Goal: Task Accomplishment & Management: Use online tool/utility

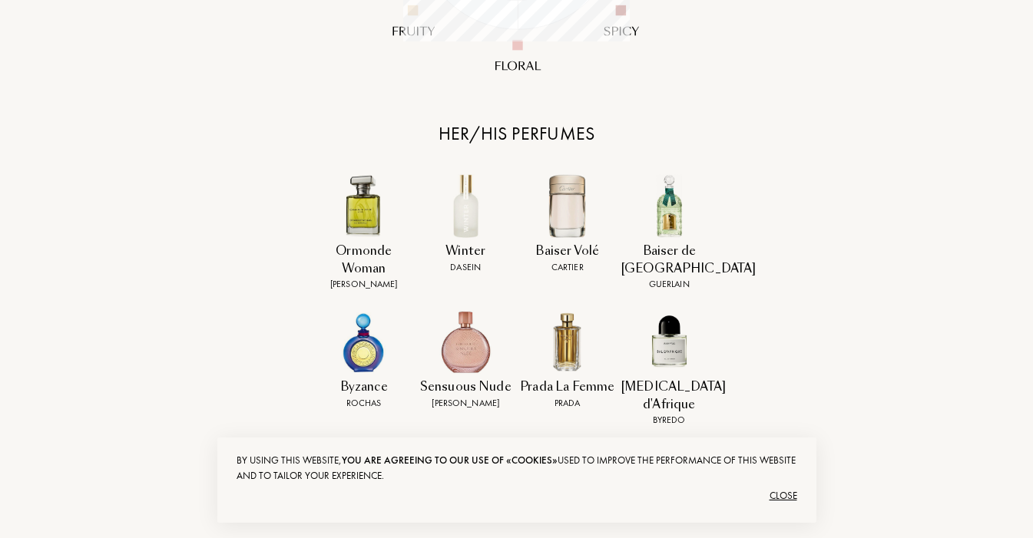
scroll to position [554, 0]
click at [787, 491] on div "Close" at bounding box center [516, 496] width 560 height 25
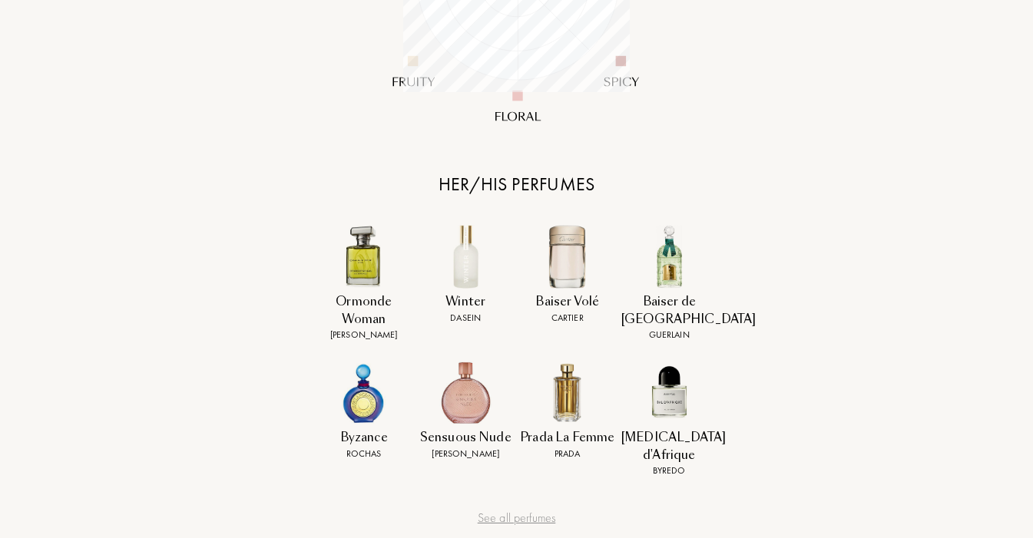
scroll to position [514, 0]
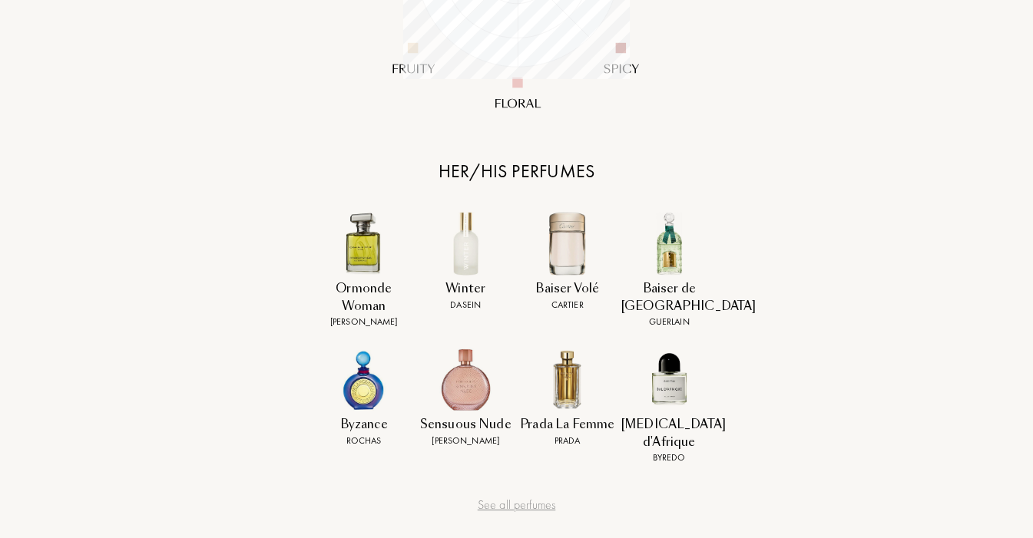
click at [532, 174] on div "Her/his perfumes" at bounding box center [517, 171] width 384 height 28
click at [540, 497] on div "Her/his olfactive profile Based on her/his favorites perfumes and notes Her/his…" at bounding box center [517, 173] width 384 height 884
click at [537, 496] on div "See all perfumes" at bounding box center [517, 505] width 384 height 18
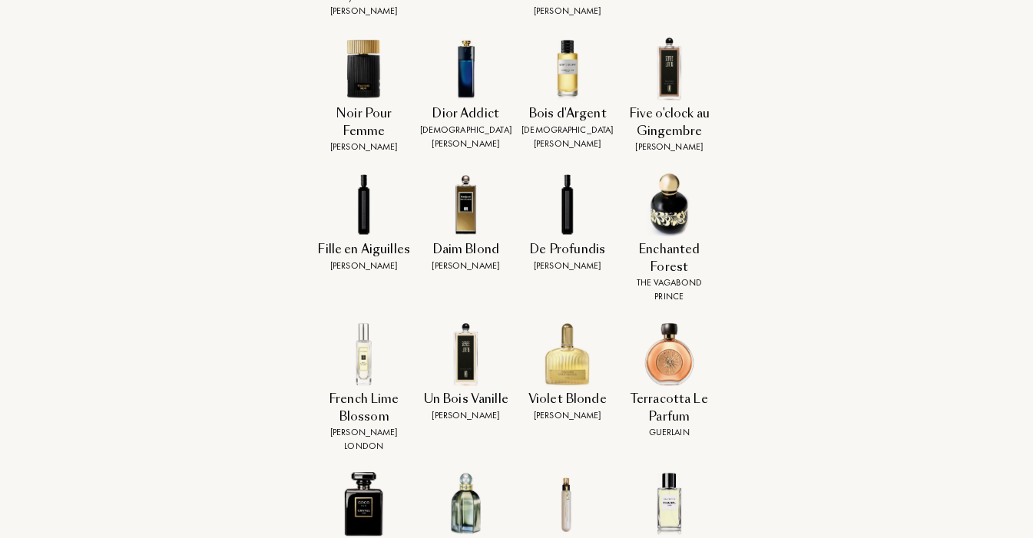
scroll to position [1506, 0]
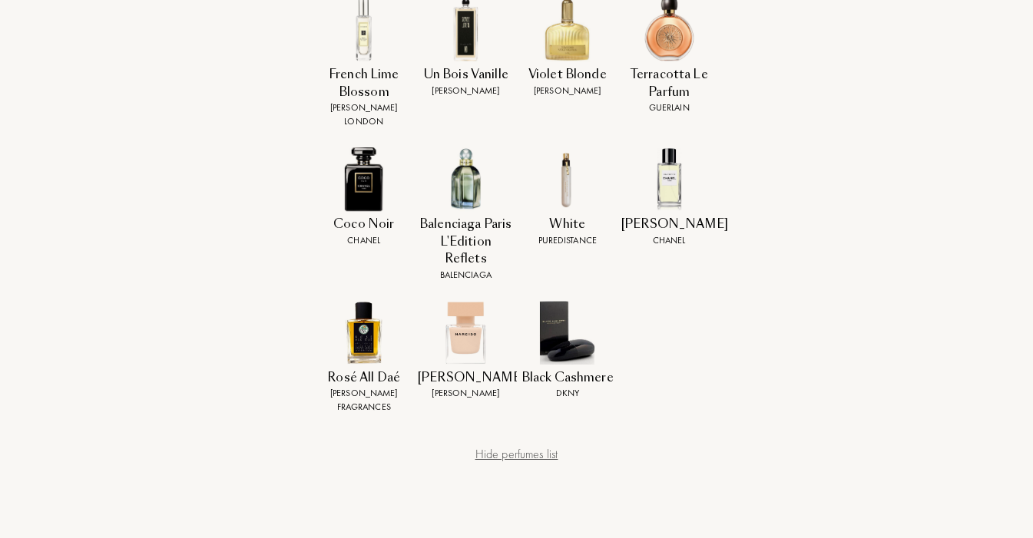
click at [536, 445] on div "Hide perfumes list" at bounding box center [517, 454] width 384 height 18
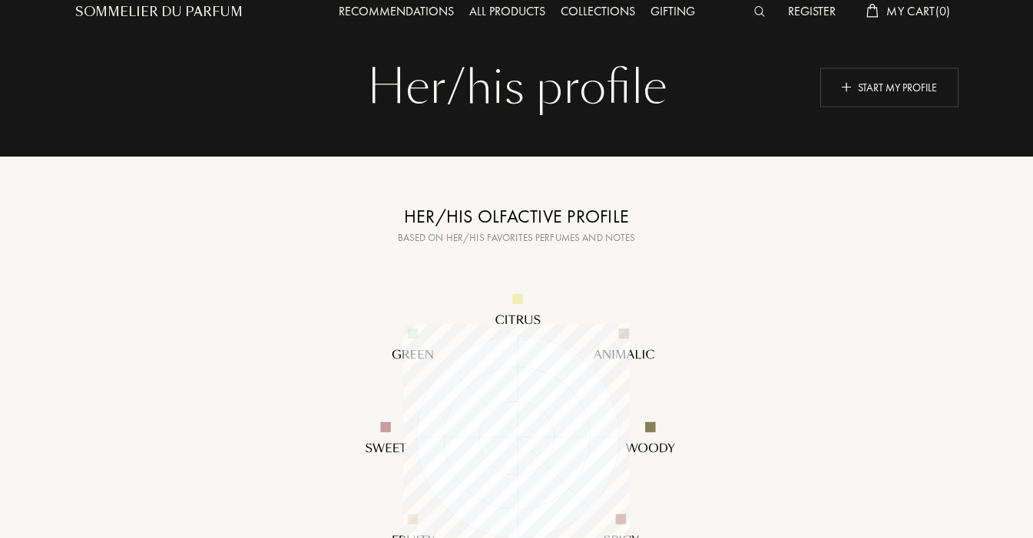
scroll to position [27, 0]
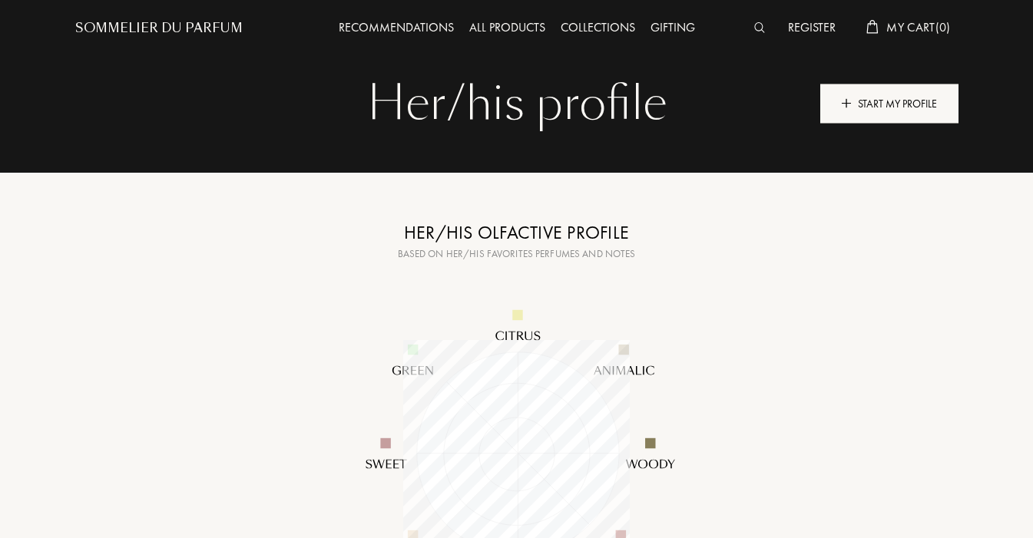
click at [927, 109] on div "Start my profile" at bounding box center [889, 103] width 138 height 39
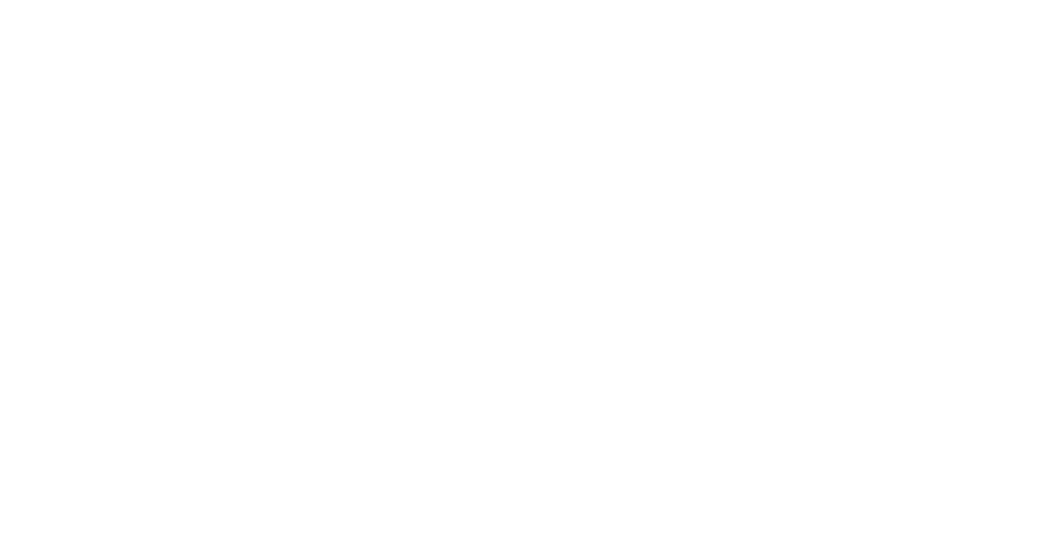
click at [0, 0] on html at bounding box center [0, 0] width 0 height 0
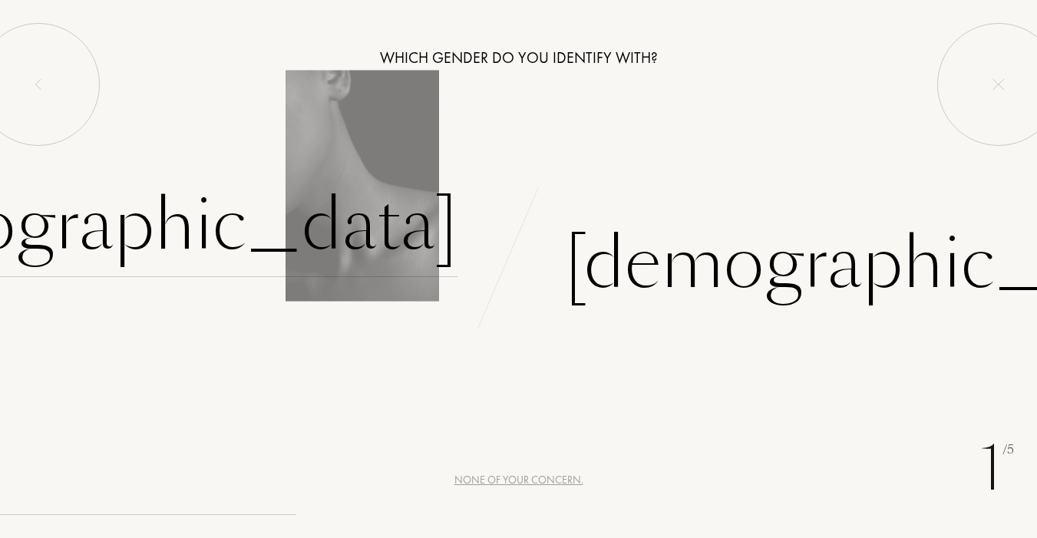
click at [395, 212] on div "[DEMOGRAPHIC_DATA]" at bounding box center [136, 226] width 641 height 104
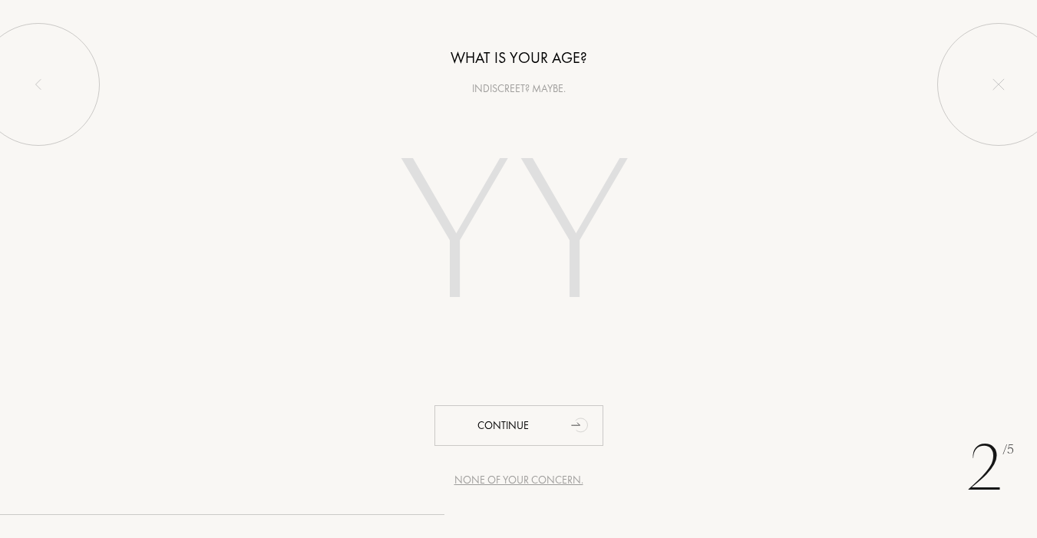
click at [455, 220] on input "number" at bounding box center [519, 236] width 330 height 265
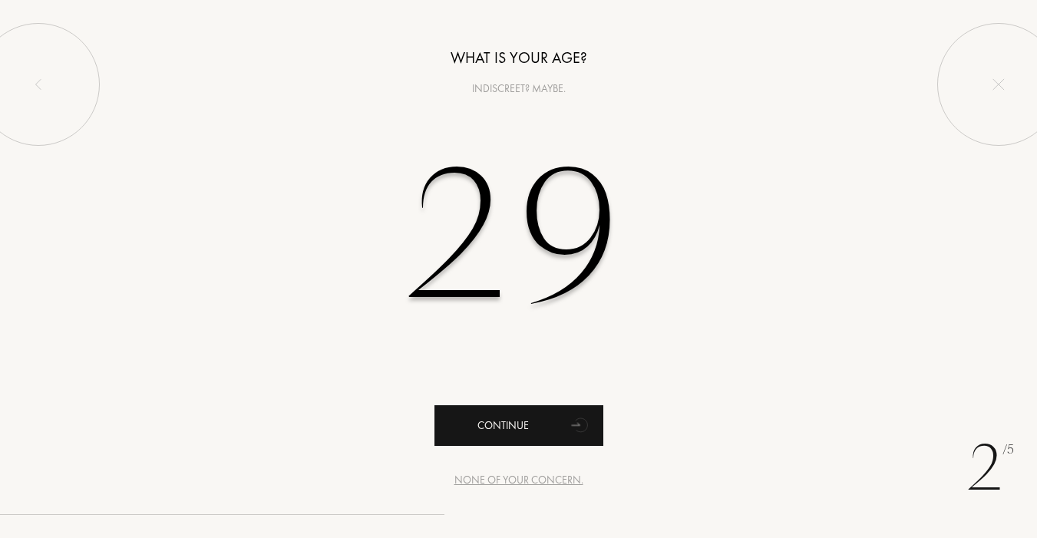
type input "29"
click at [556, 432] on div "Continue" at bounding box center [519, 425] width 169 height 41
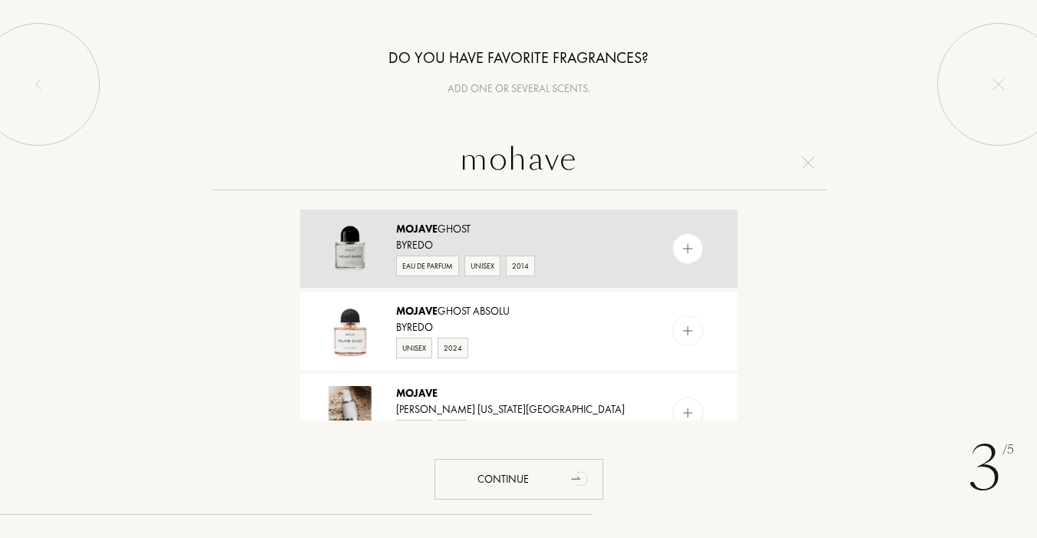
type input "mohave"
click at [684, 250] on img at bounding box center [687, 249] width 15 height 15
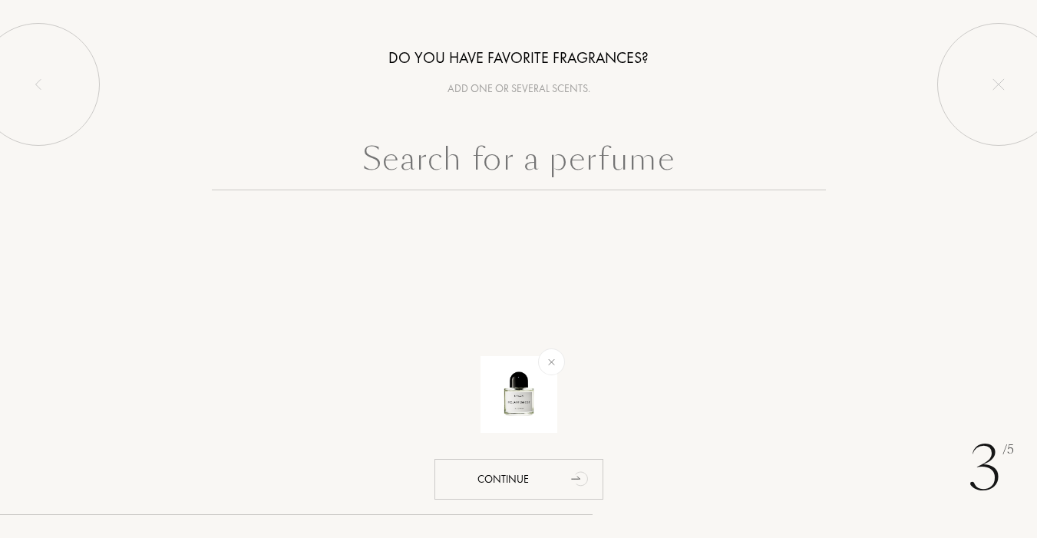
click at [564, 163] on input "text" at bounding box center [519, 162] width 614 height 55
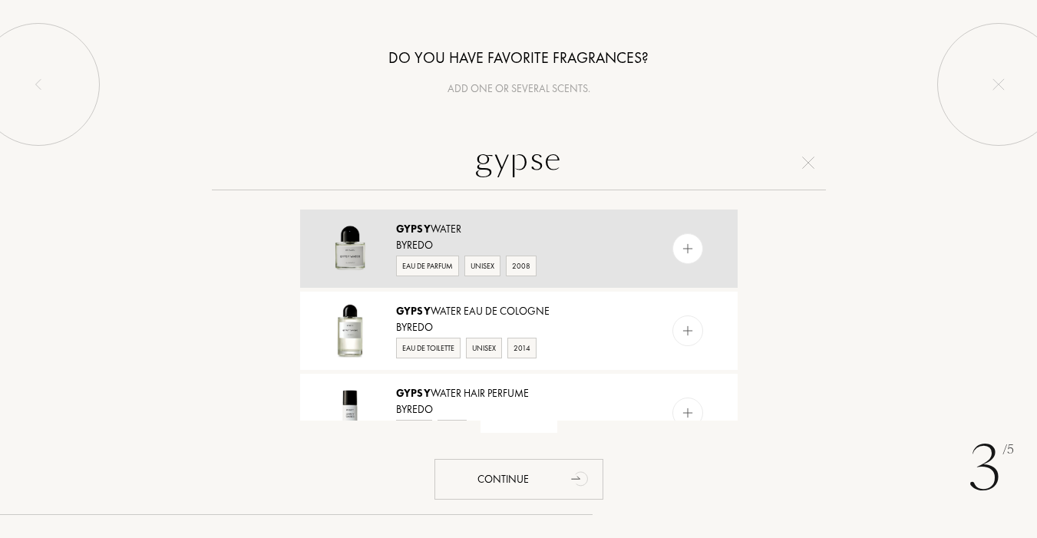
type input "gypse"
click at [697, 243] on div at bounding box center [688, 248] width 31 height 31
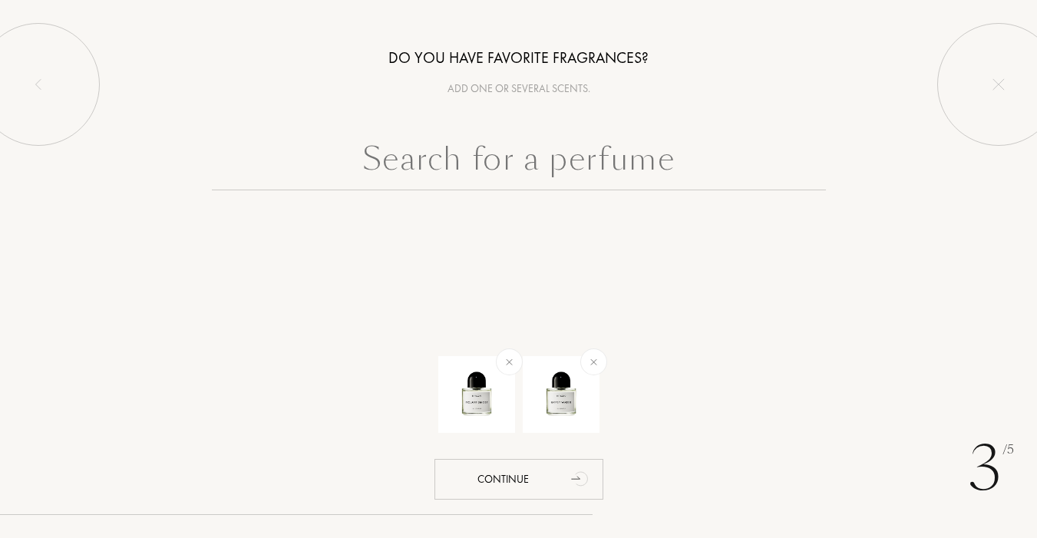
click at [625, 159] on input "text" at bounding box center [519, 162] width 614 height 55
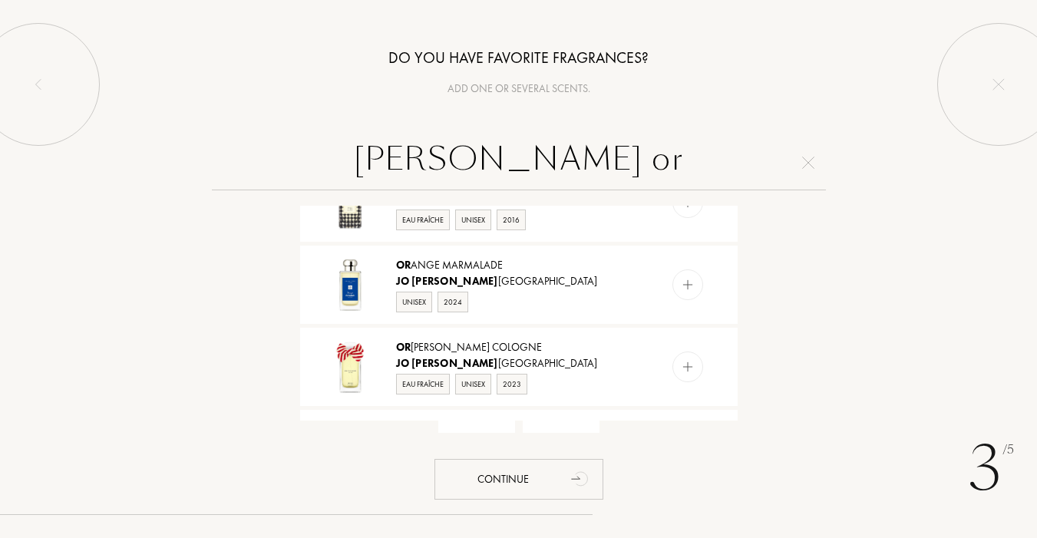
scroll to position [294, 0]
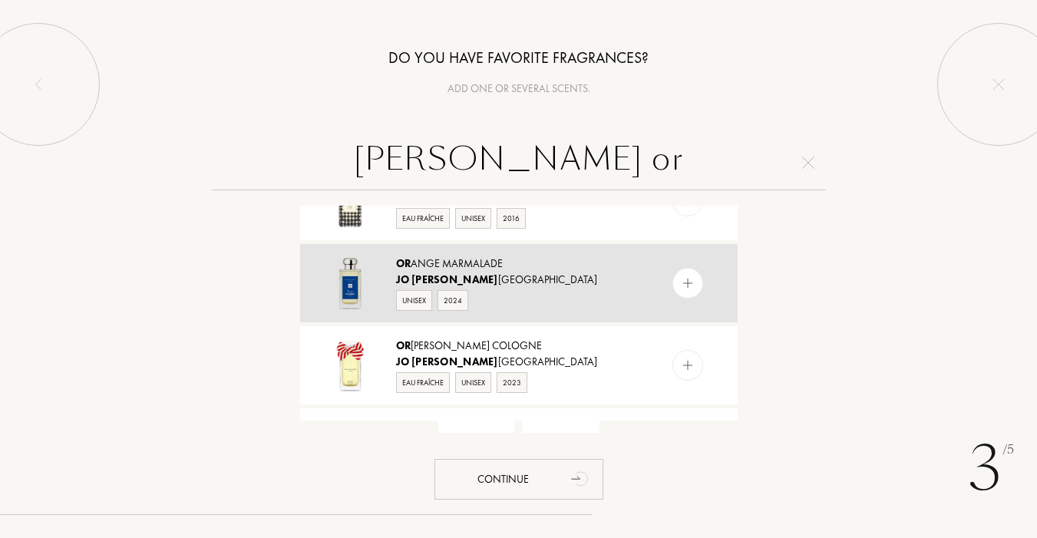
type input "[PERSON_NAME] or"
click at [685, 285] on img at bounding box center [687, 283] width 15 height 15
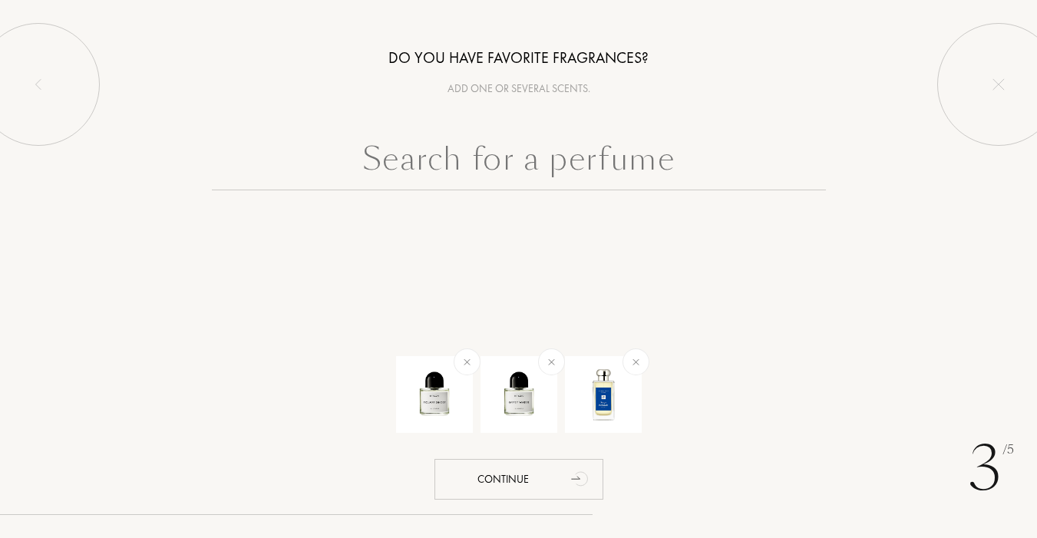
click at [583, 154] on input "text" at bounding box center [519, 162] width 614 height 55
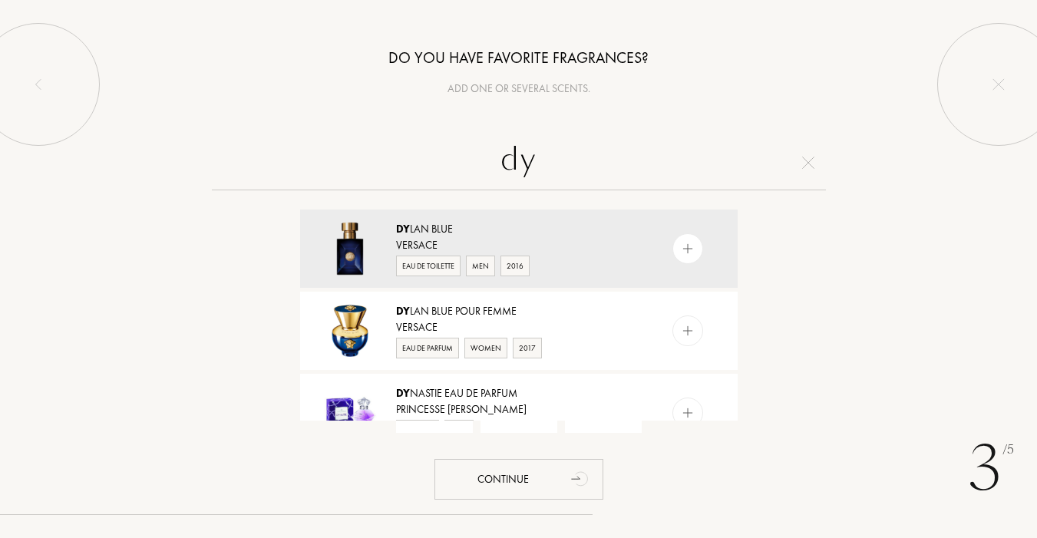
type input "d"
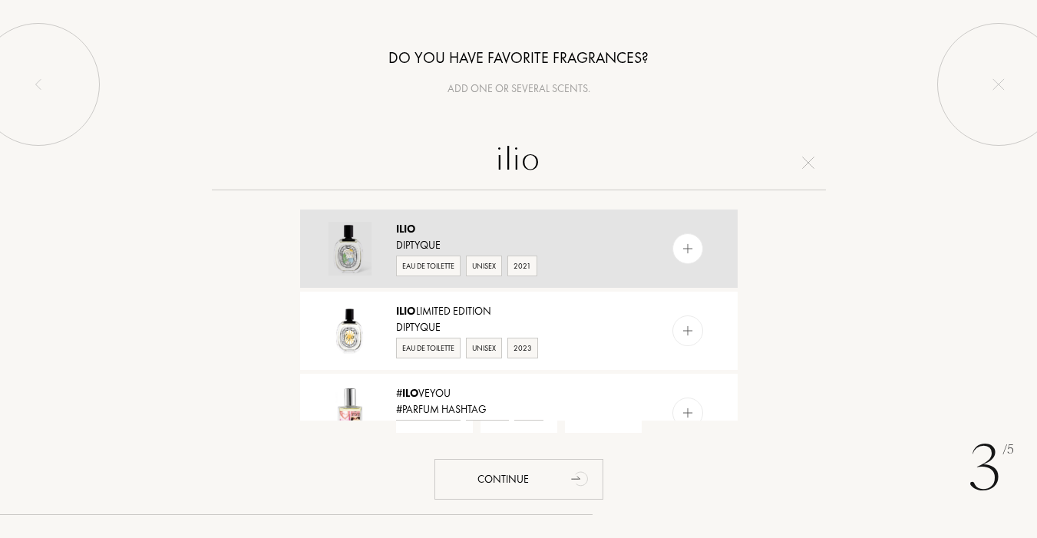
type input "ilio"
click at [693, 252] on div at bounding box center [688, 248] width 31 height 31
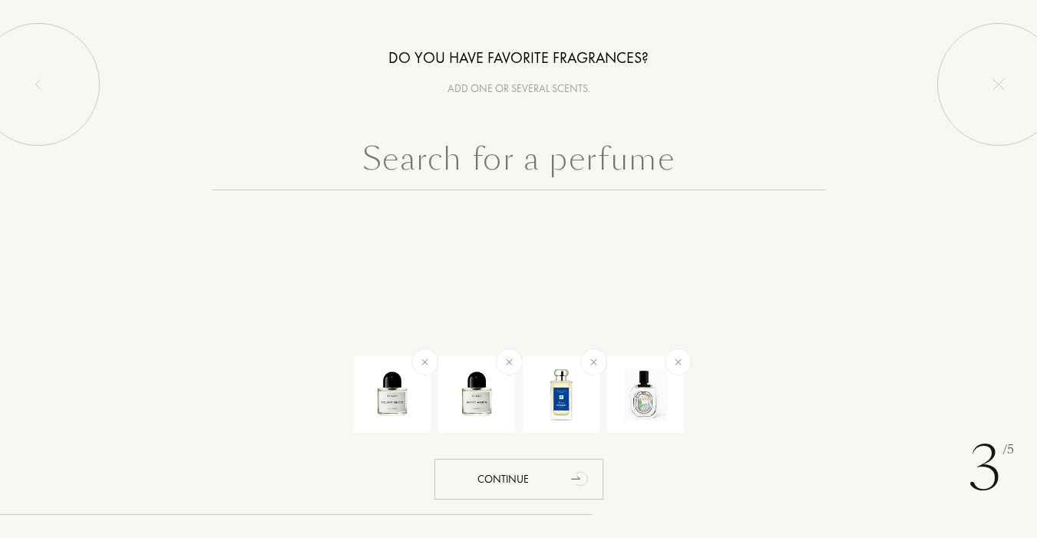
click at [622, 157] on input "text" at bounding box center [519, 162] width 614 height 55
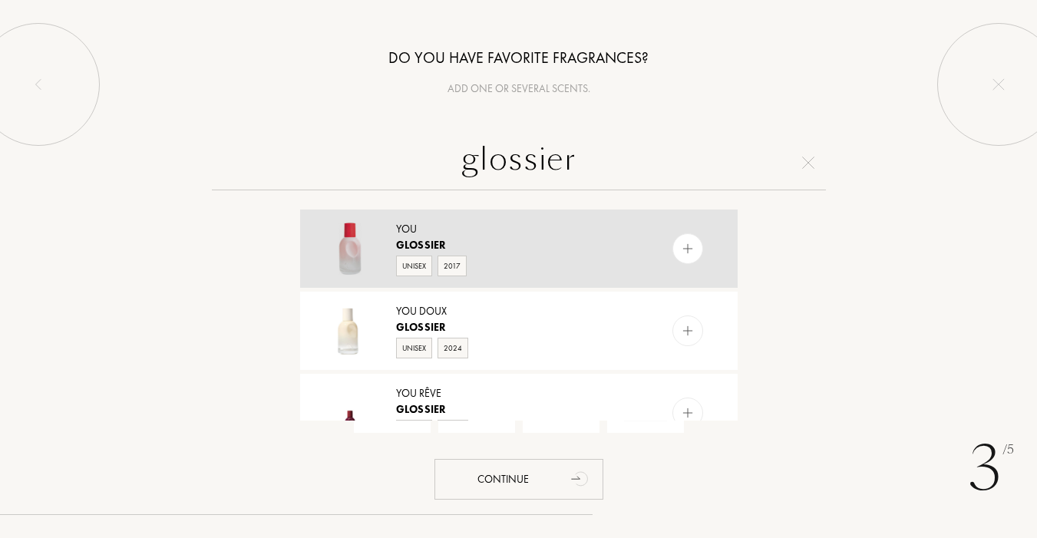
type input "glossier"
click at [686, 246] on img at bounding box center [687, 249] width 15 height 15
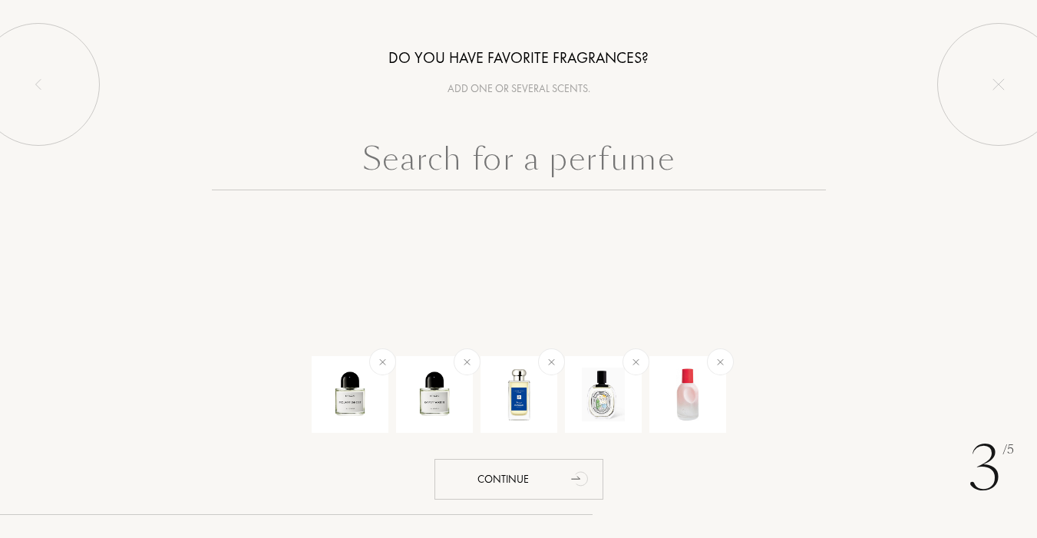
click at [608, 165] on input "text" at bounding box center [519, 162] width 614 height 55
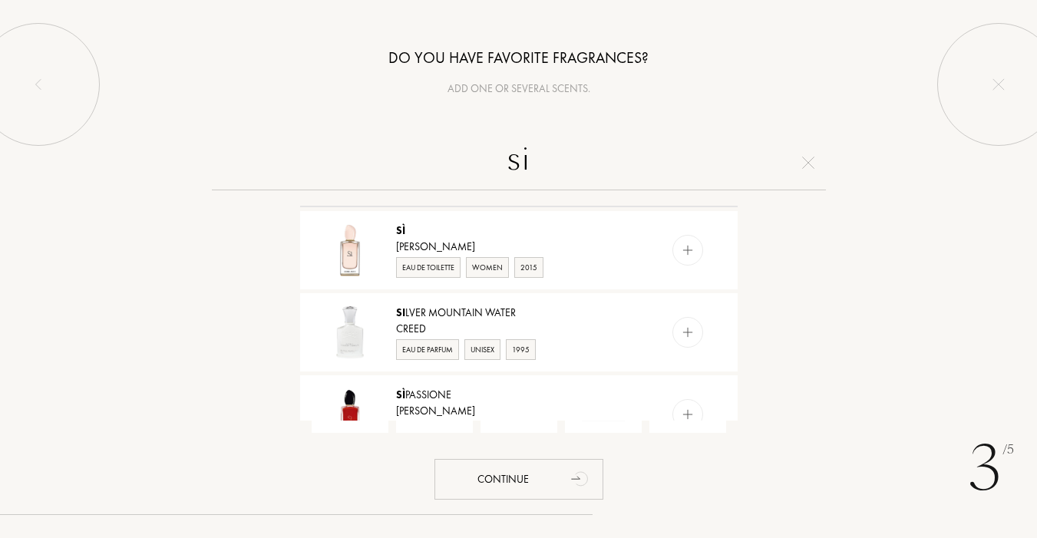
scroll to position [166, 0]
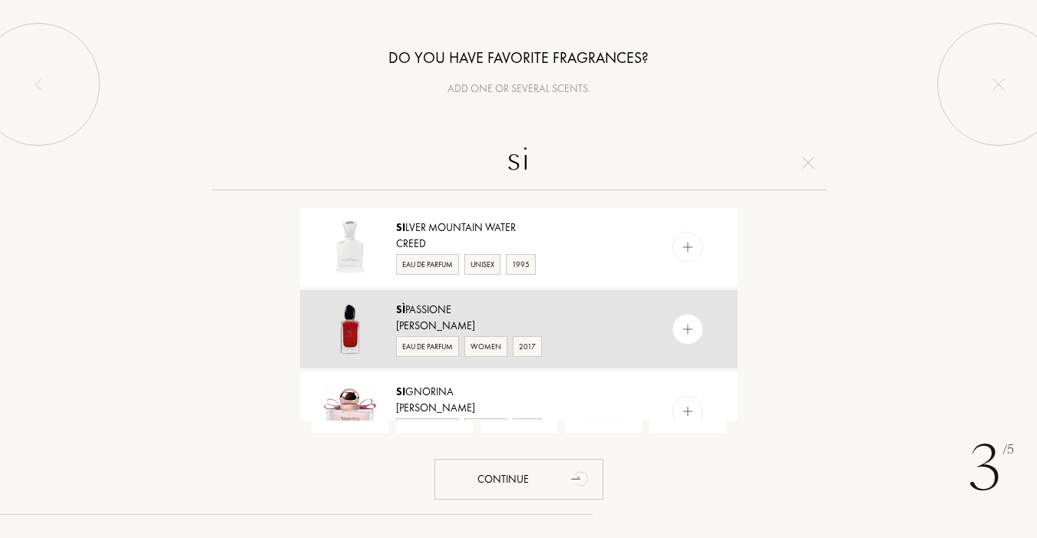
type input "si"
click at [687, 332] on img at bounding box center [687, 329] width 15 height 15
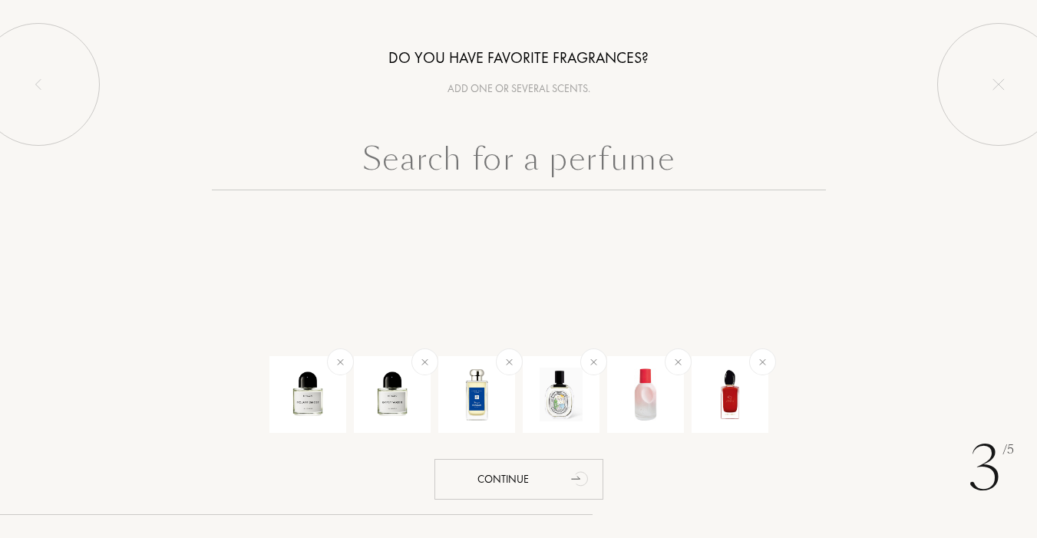
click at [595, 154] on input "text" at bounding box center [519, 162] width 614 height 55
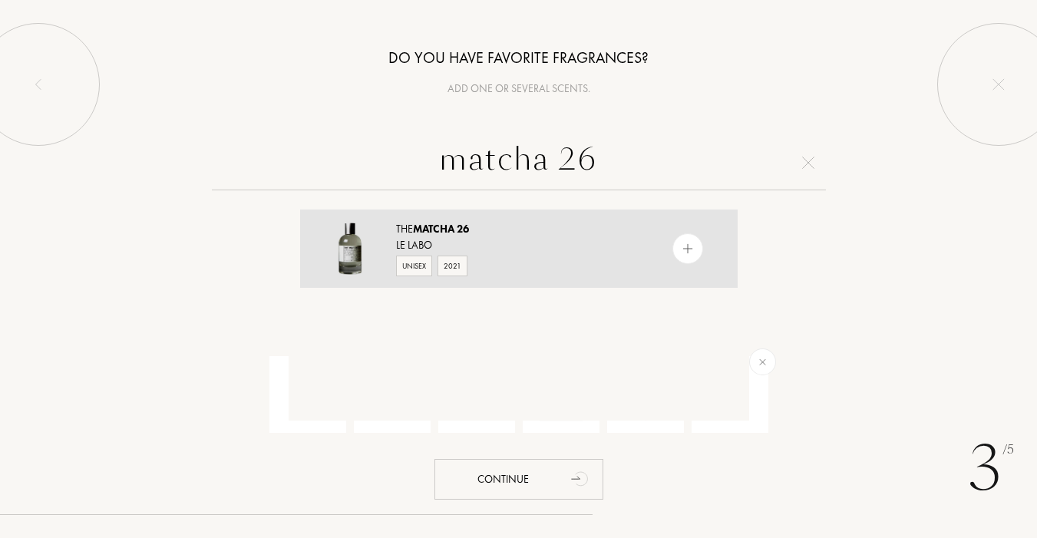
type input "matcha 26"
click at [682, 251] on img at bounding box center [687, 249] width 15 height 15
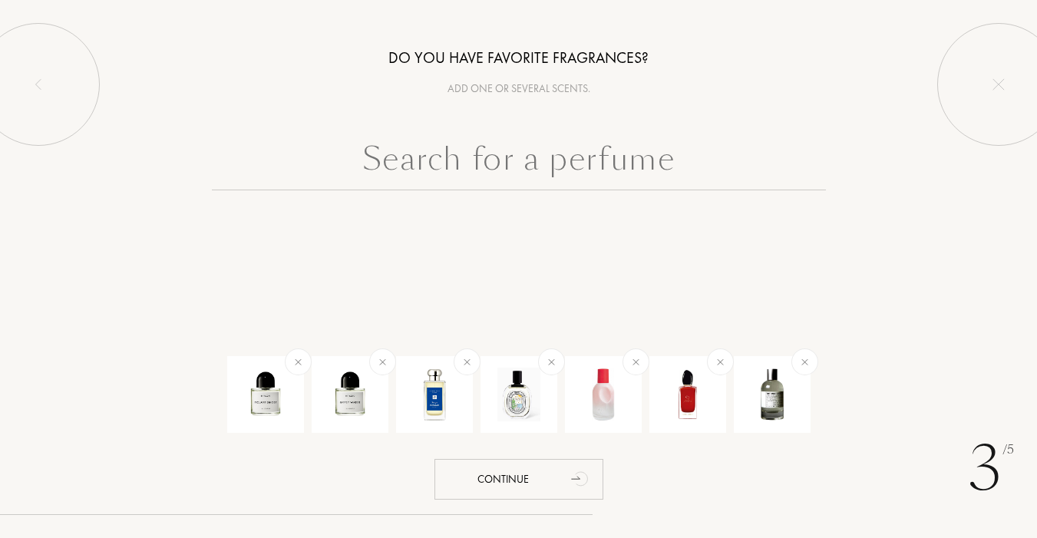
click at [551, 170] on input "text" at bounding box center [519, 162] width 614 height 55
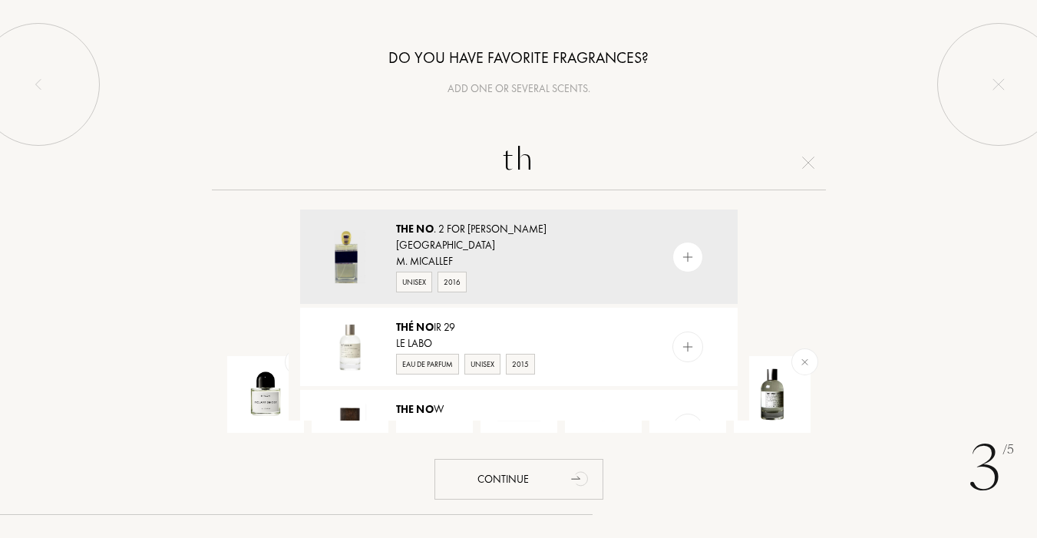
type input "t"
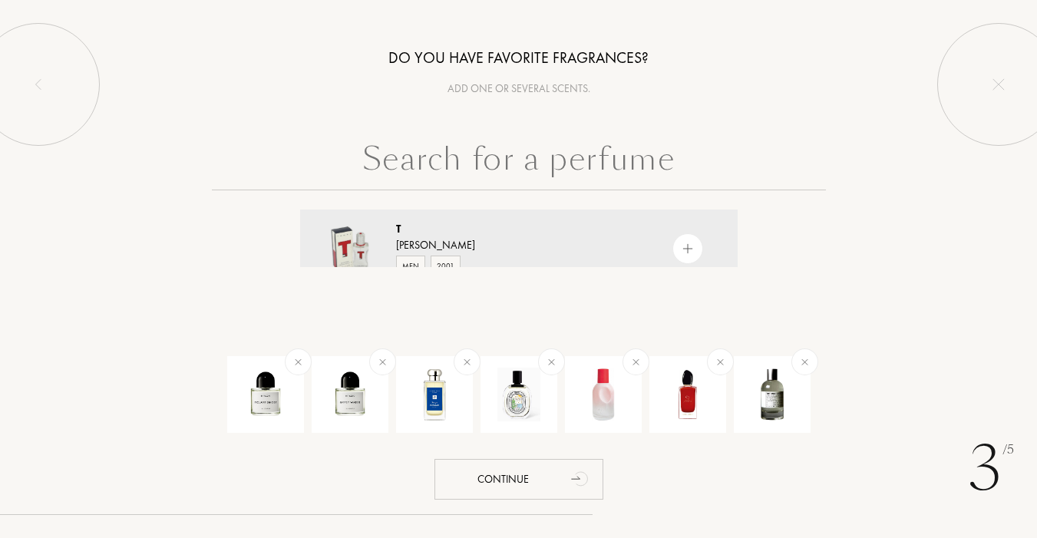
click at [574, 162] on input "text" at bounding box center [519, 162] width 614 height 55
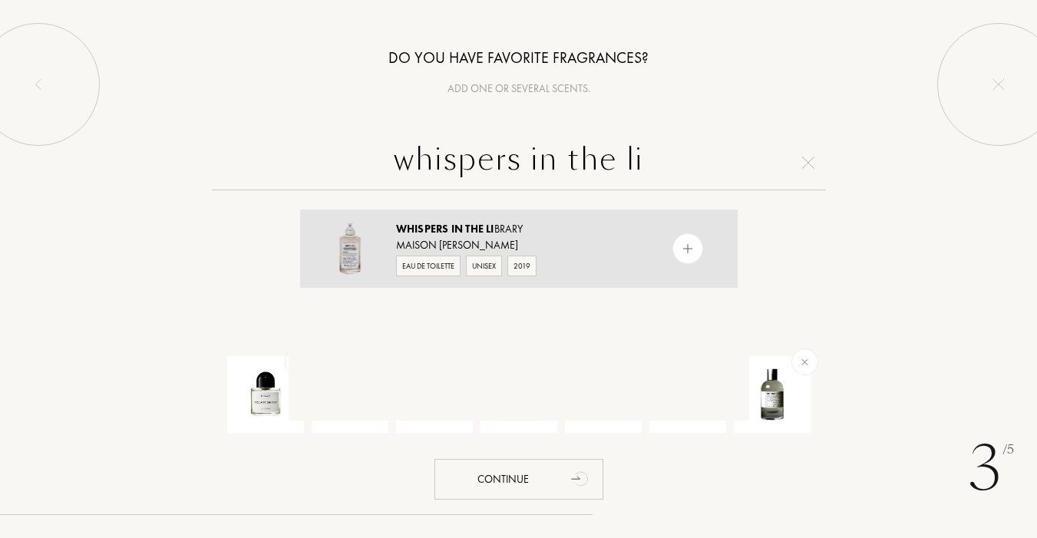
type input "whispers in the li"
click at [686, 250] on img at bounding box center [687, 249] width 15 height 15
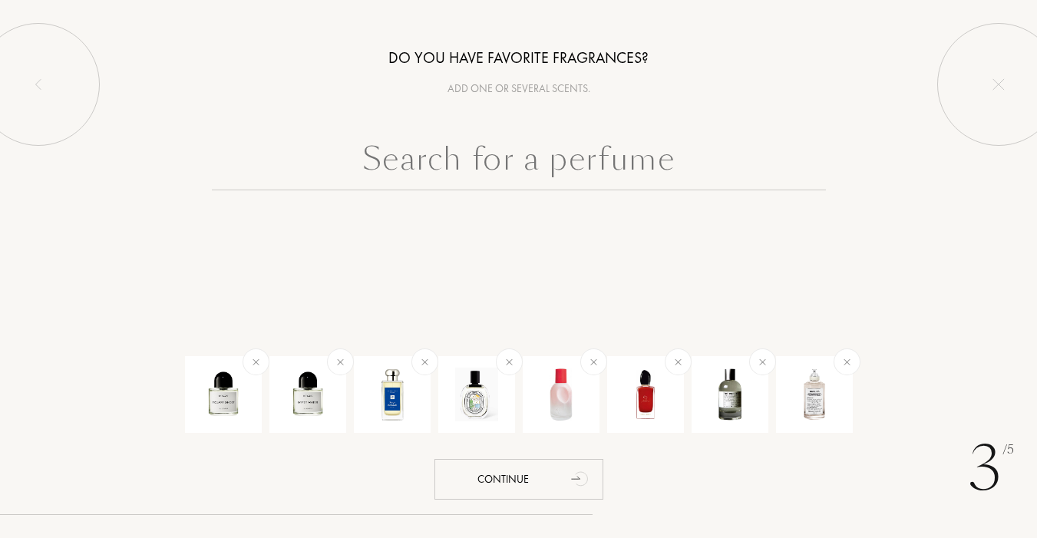
click at [612, 165] on input "text" at bounding box center [519, 162] width 614 height 55
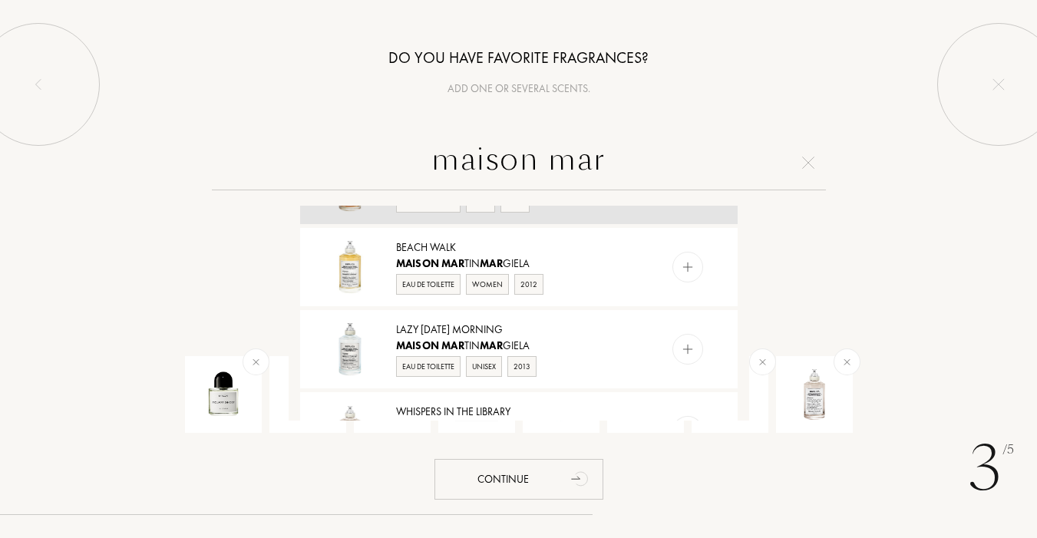
scroll to position [271, 0]
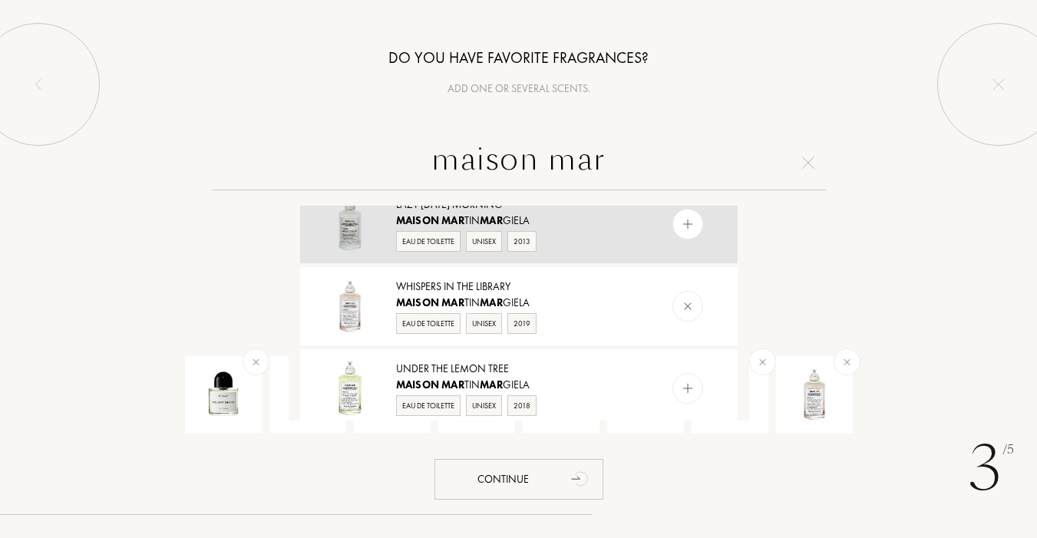
type input "maison mar"
click at [685, 223] on img at bounding box center [687, 224] width 15 height 15
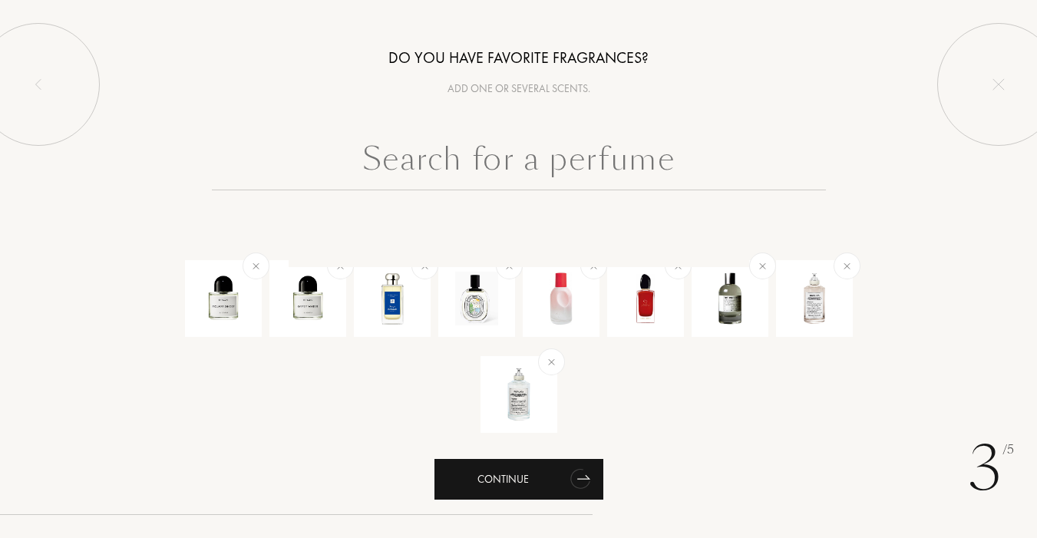
click at [577, 471] on icon "animation" at bounding box center [579, 480] width 24 height 25
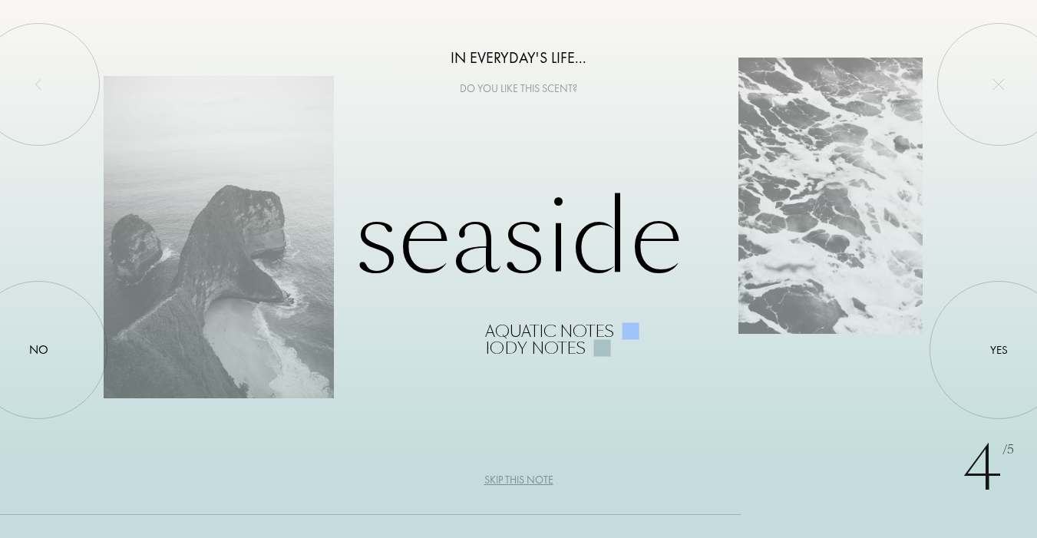
click at [544, 206] on div "Seaside Aquatic notes Iody notes" at bounding box center [519, 269] width 830 height 174
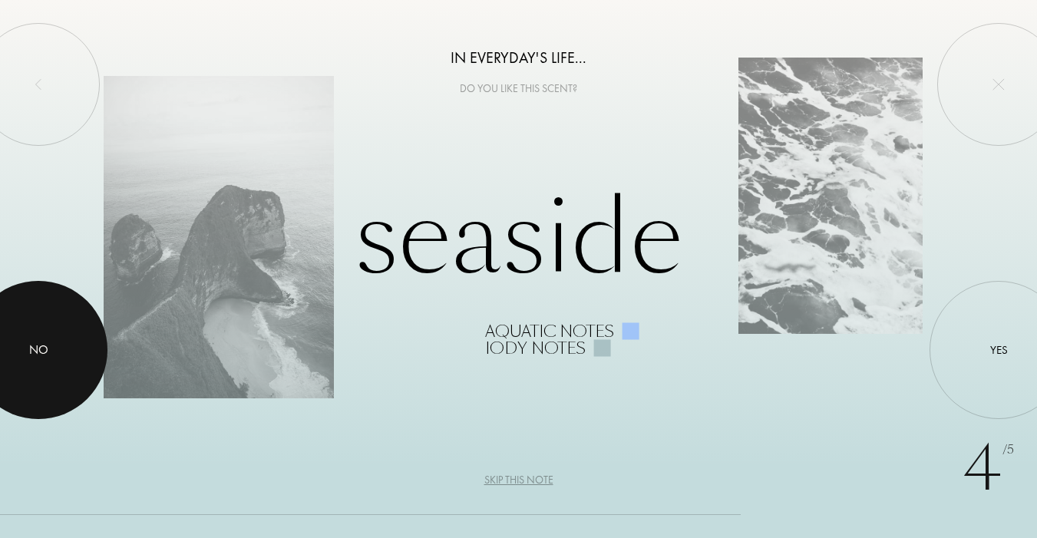
click at [80, 355] on div at bounding box center [38, 350] width 138 height 138
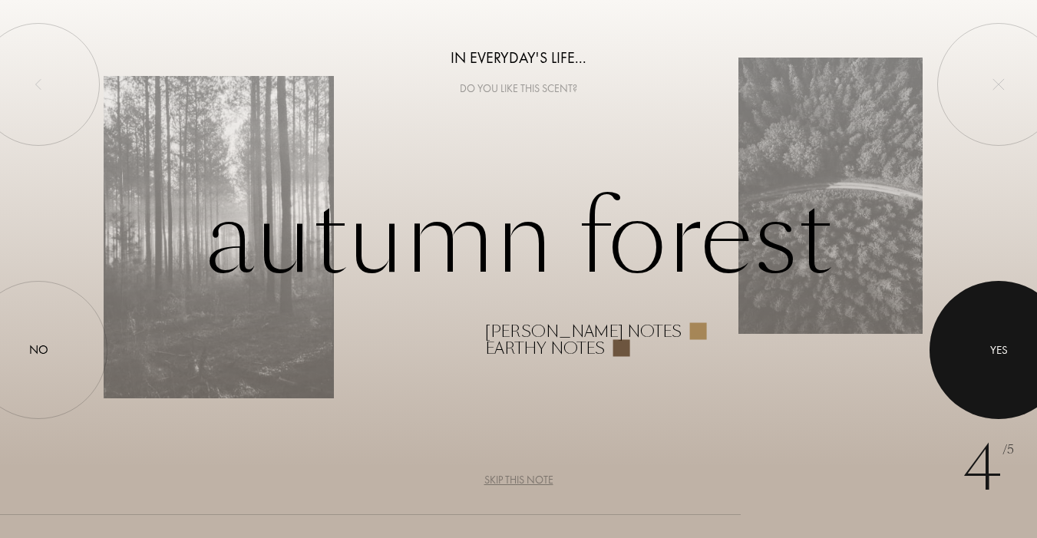
click at [1013, 365] on div at bounding box center [999, 350] width 138 height 138
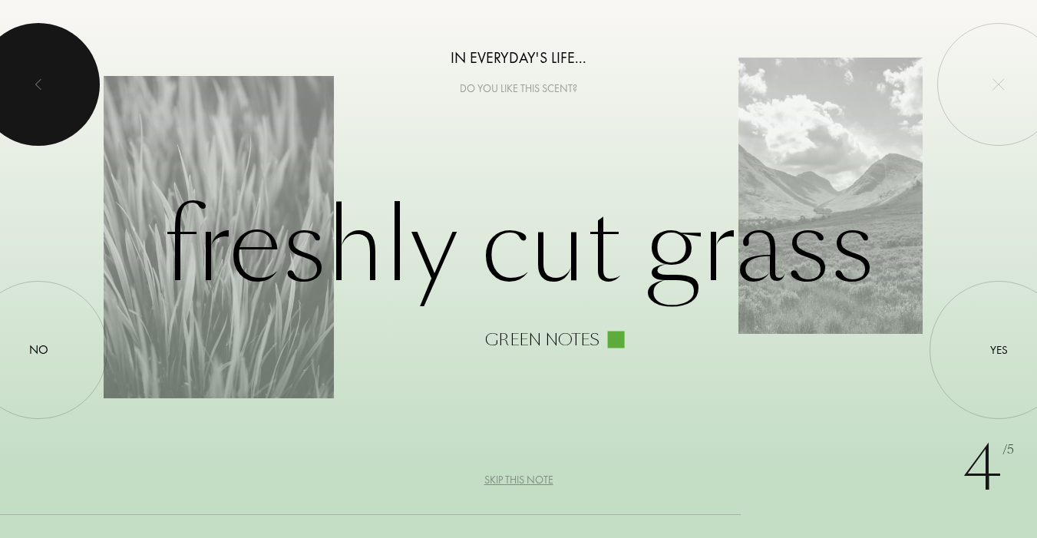
click at [70, 117] on div at bounding box center [38, 84] width 123 height 123
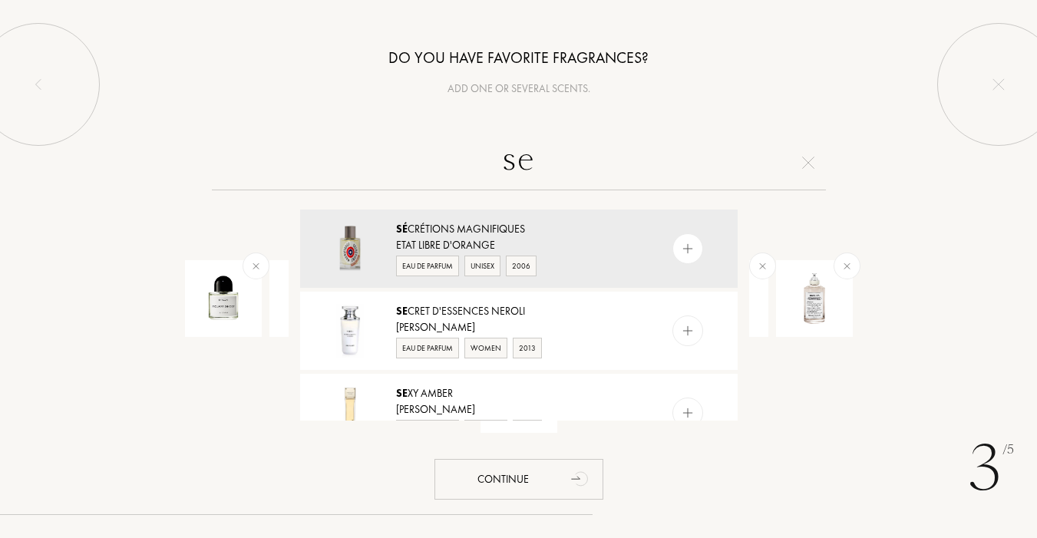
type input "s"
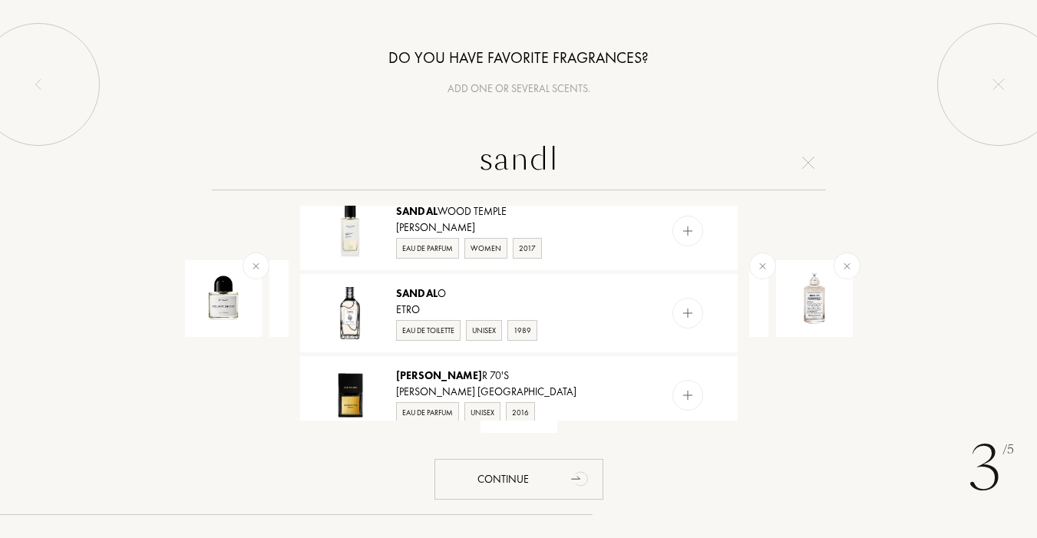
scroll to position [261, 0]
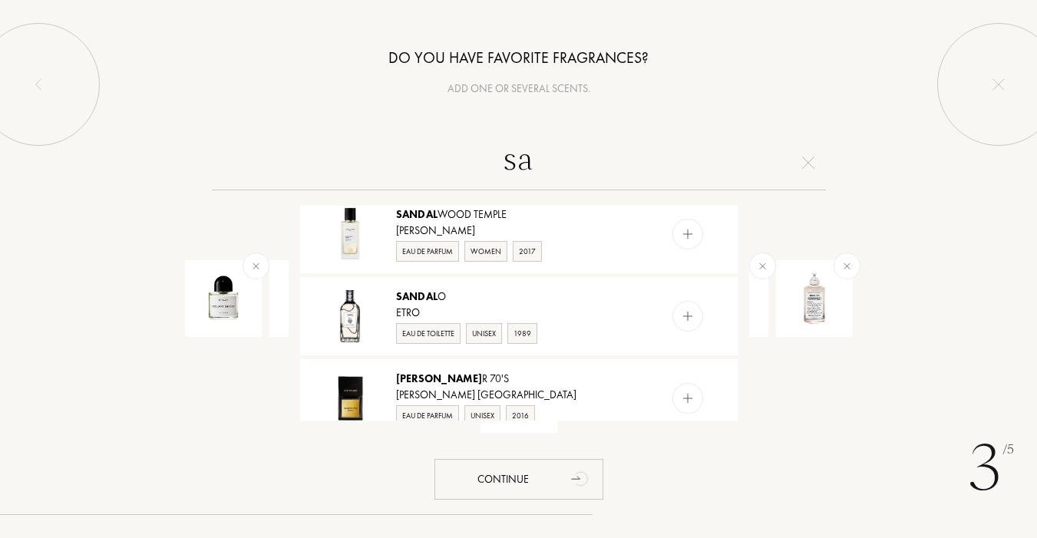
type input "s"
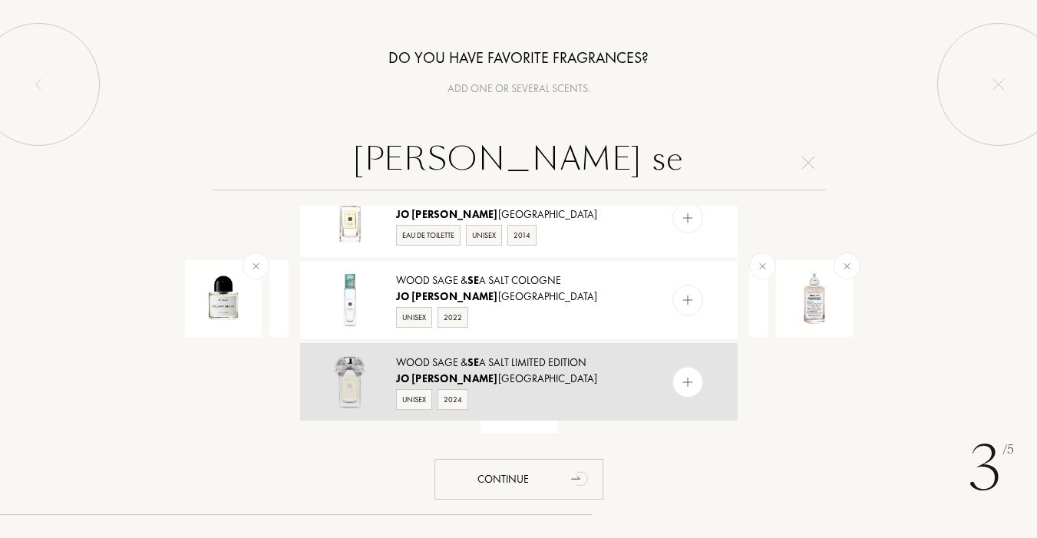
scroll to position [0, 0]
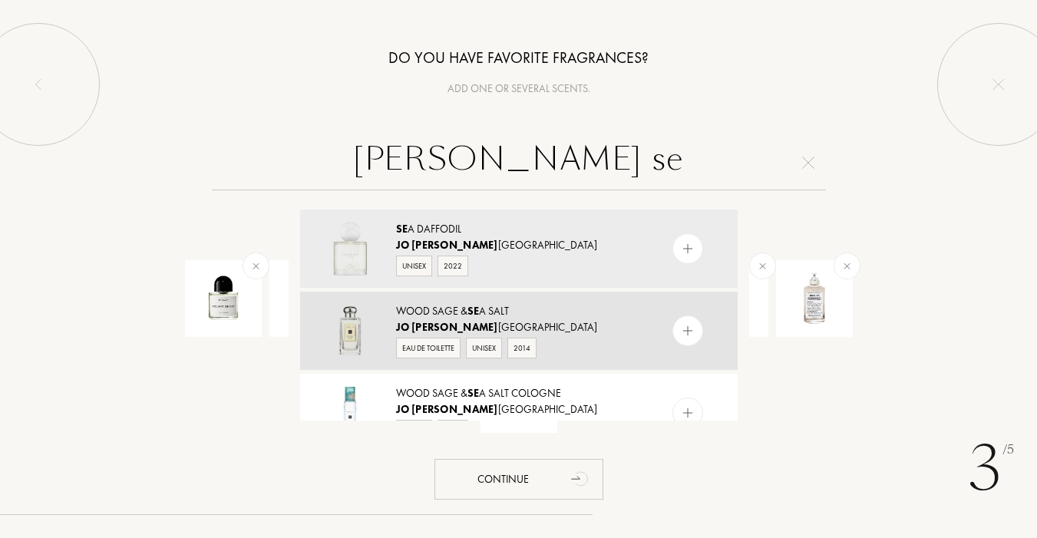
type input "[PERSON_NAME] se"
click at [687, 324] on img at bounding box center [687, 331] width 15 height 15
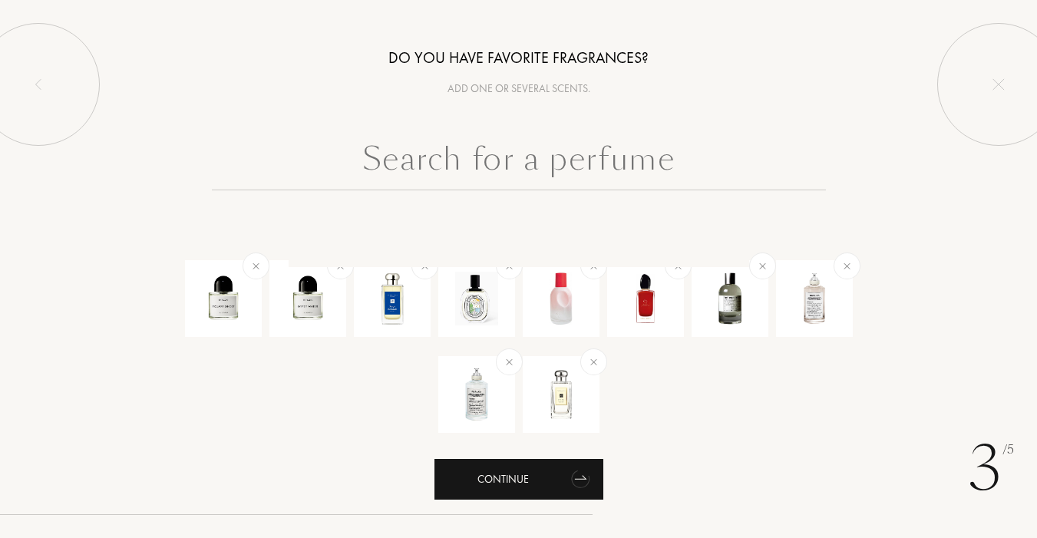
click at [554, 481] on div "Continue" at bounding box center [519, 479] width 169 height 41
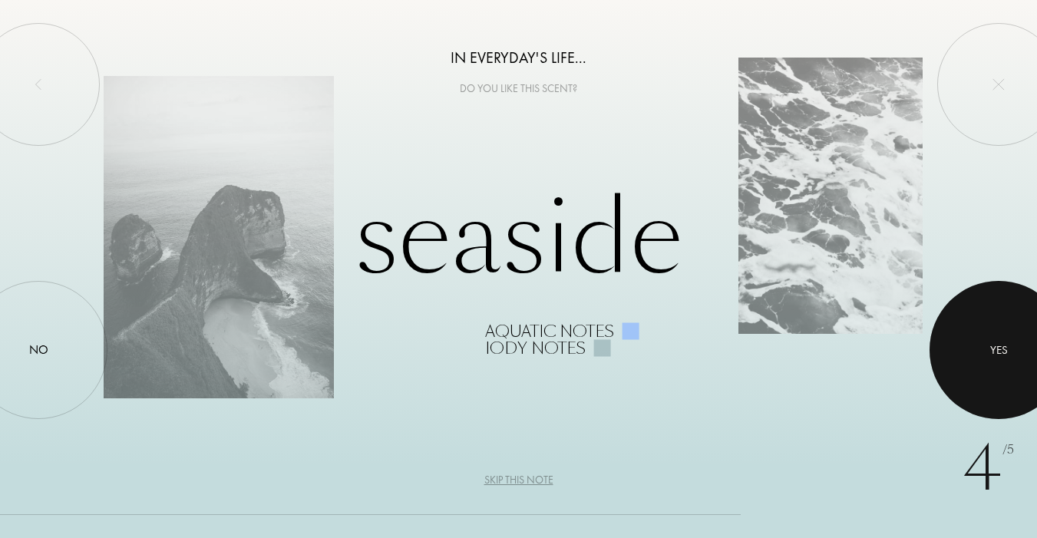
click at [991, 371] on div at bounding box center [999, 350] width 138 height 138
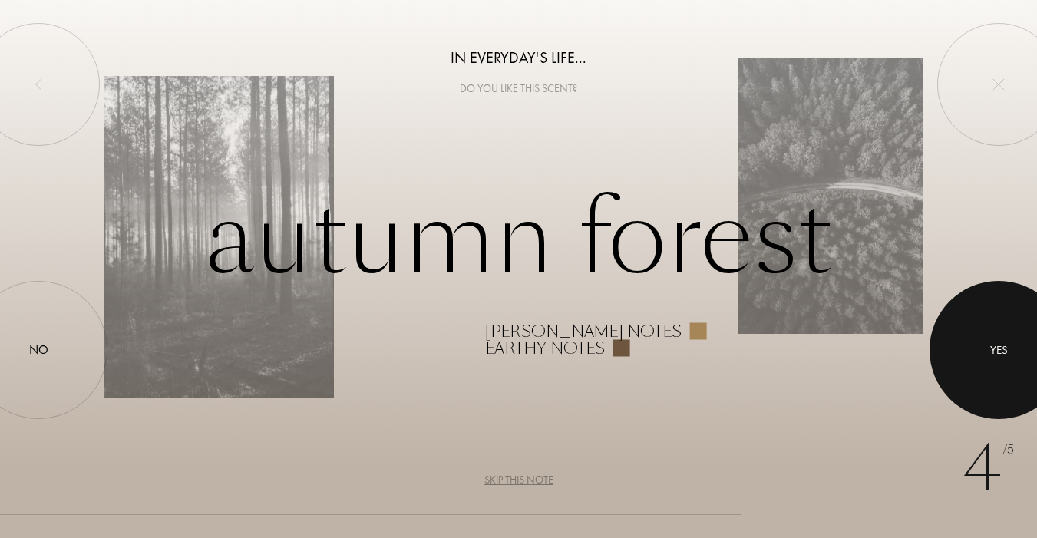
click at [990, 371] on div at bounding box center [999, 350] width 138 height 138
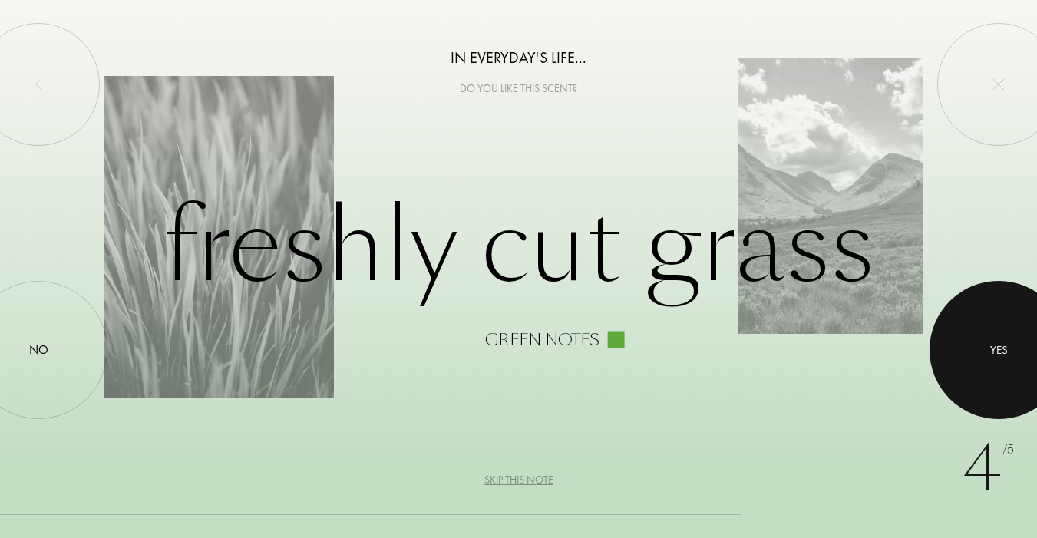
click at [990, 372] on div at bounding box center [999, 350] width 138 height 138
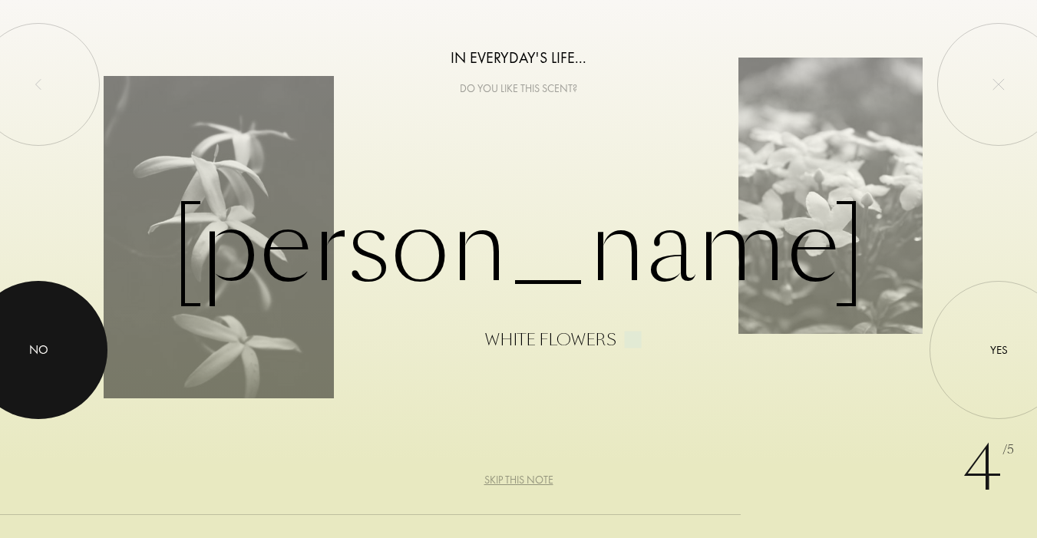
click at [72, 343] on div "No" at bounding box center [38, 350] width 138 height 138
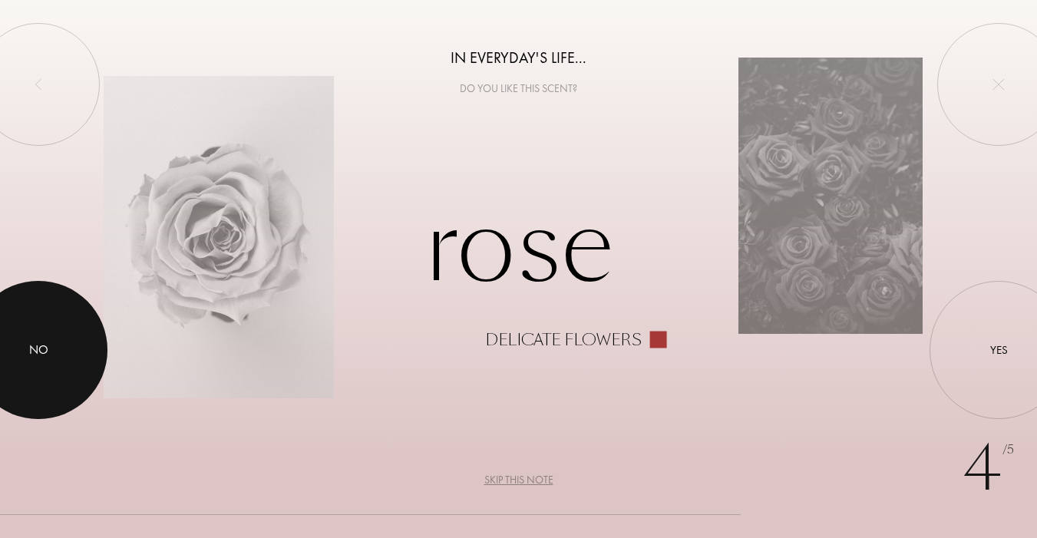
click at [86, 329] on div at bounding box center [38, 350] width 138 height 138
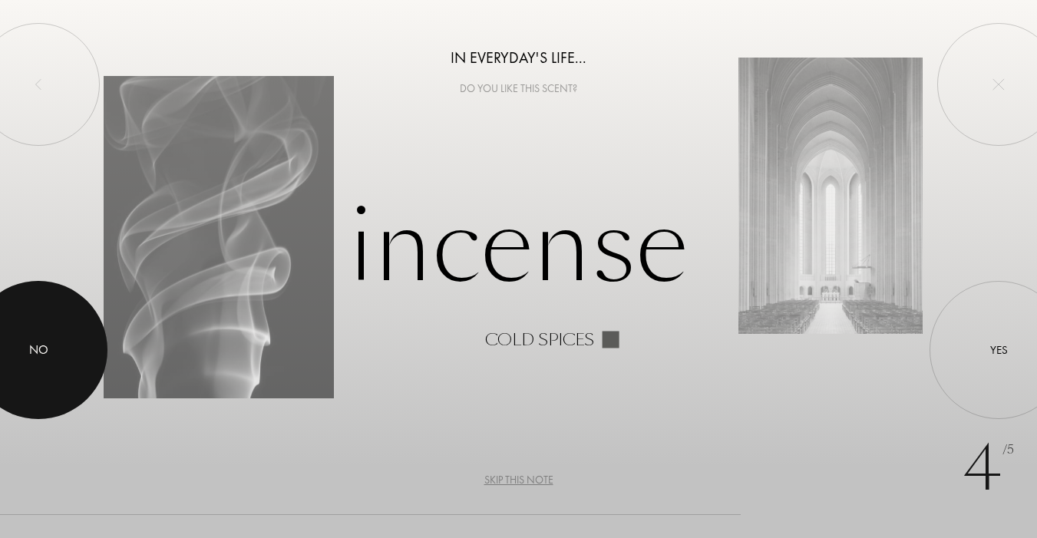
click at [86, 329] on div at bounding box center [38, 350] width 138 height 138
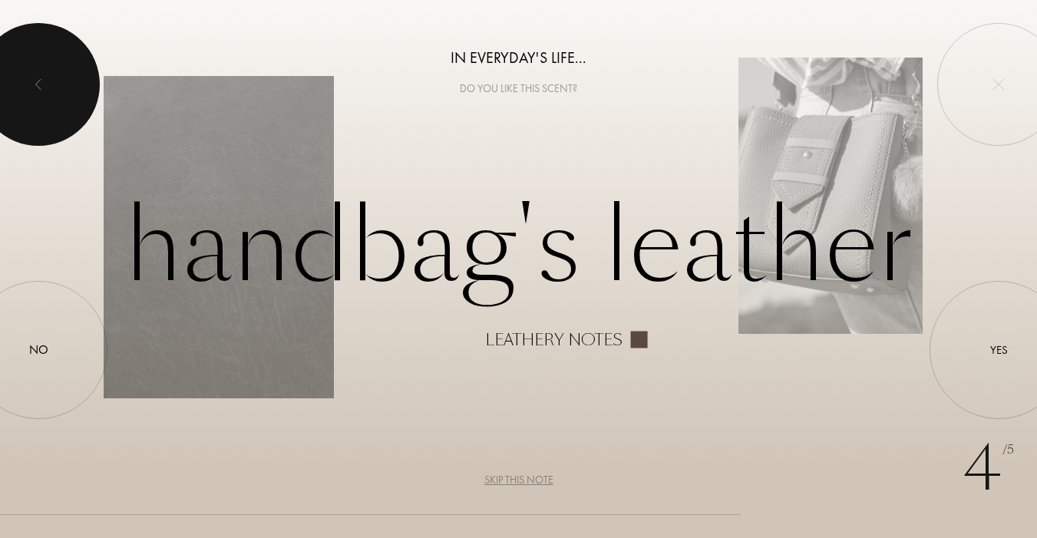
click at [58, 84] on div at bounding box center [38, 84] width 123 height 123
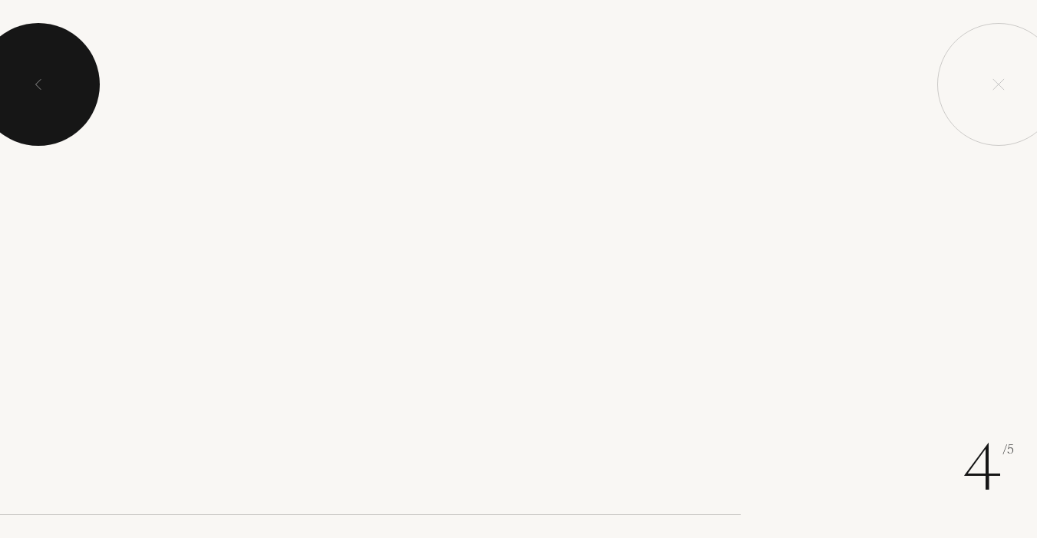
click at [58, 84] on div at bounding box center [38, 84] width 123 height 123
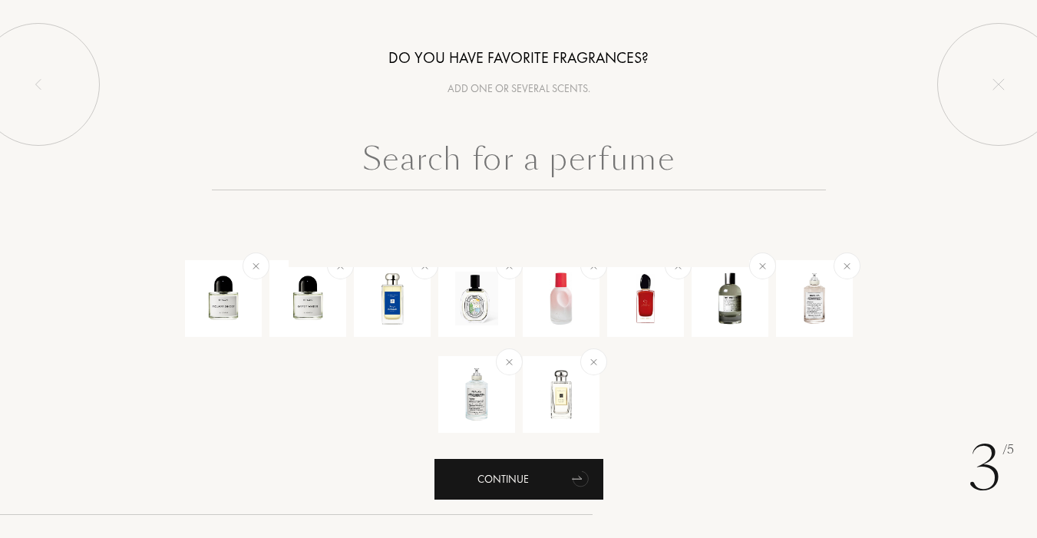
click at [553, 463] on div "Continue" at bounding box center [519, 479] width 169 height 41
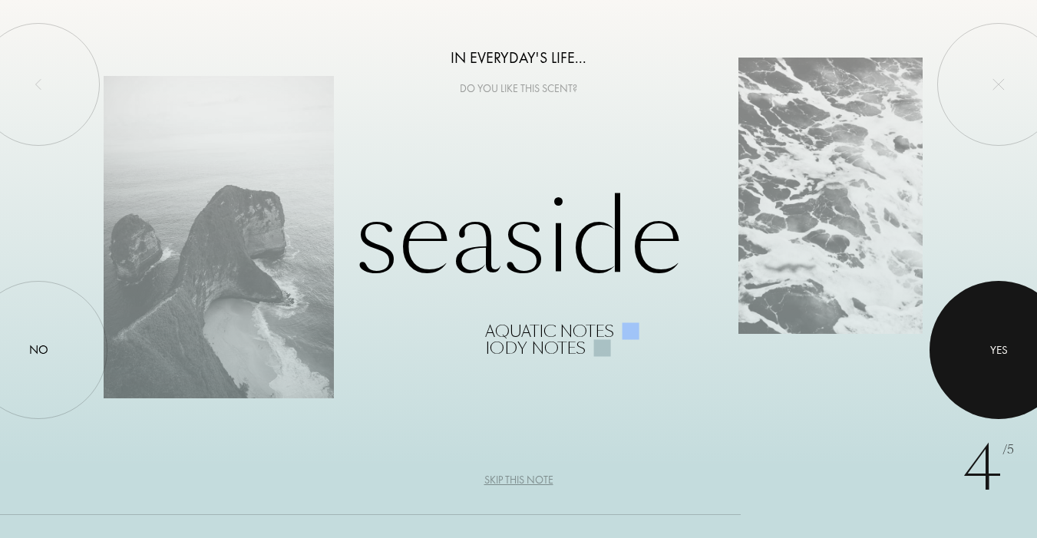
click at [984, 348] on div at bounding box center [999, 350] width 138 height 138
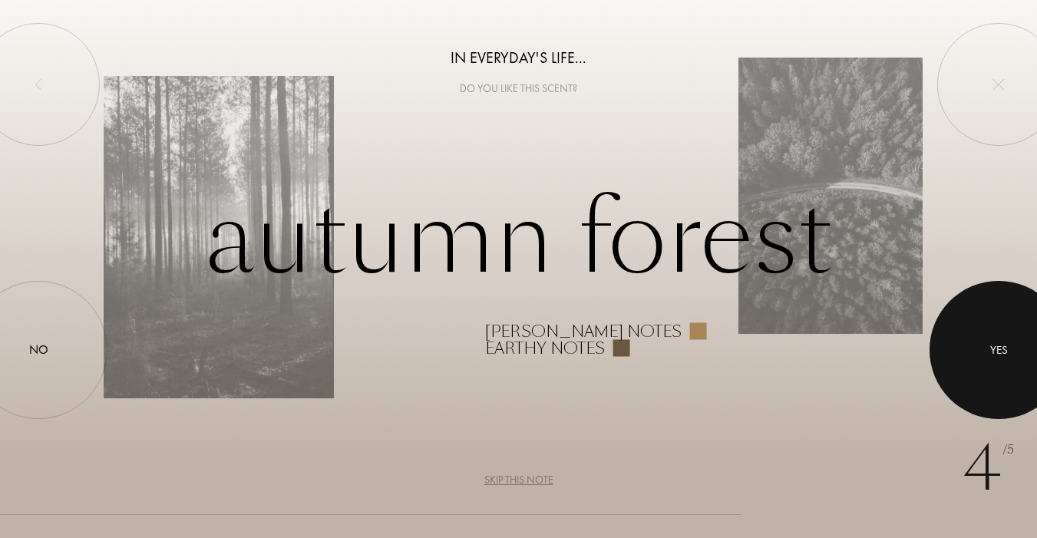
click at [984, 348] on div at bounding box center [999, 350] width 138 height 138
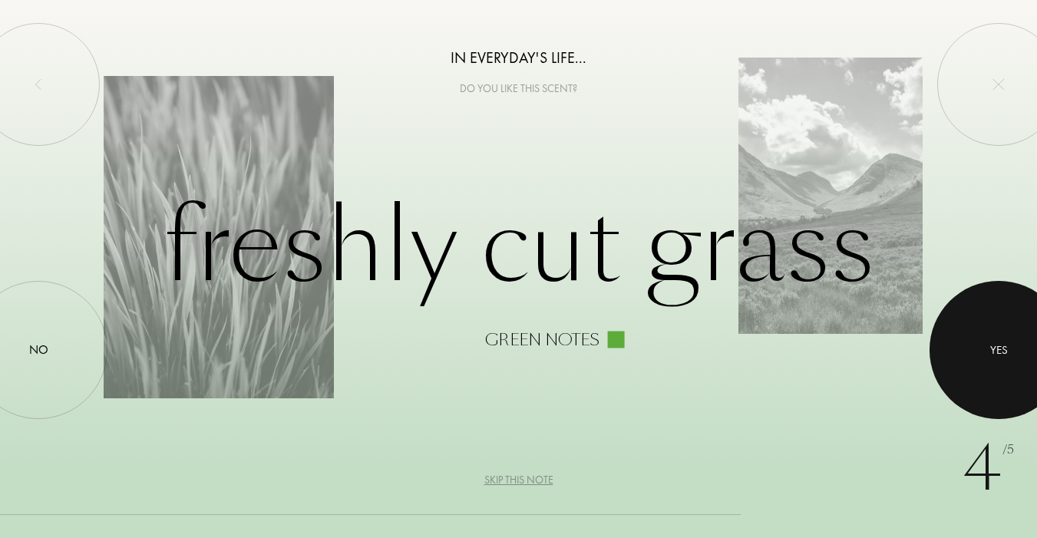
click at [984, 348] on div at bounding box center [999, 350] width 138 height 138
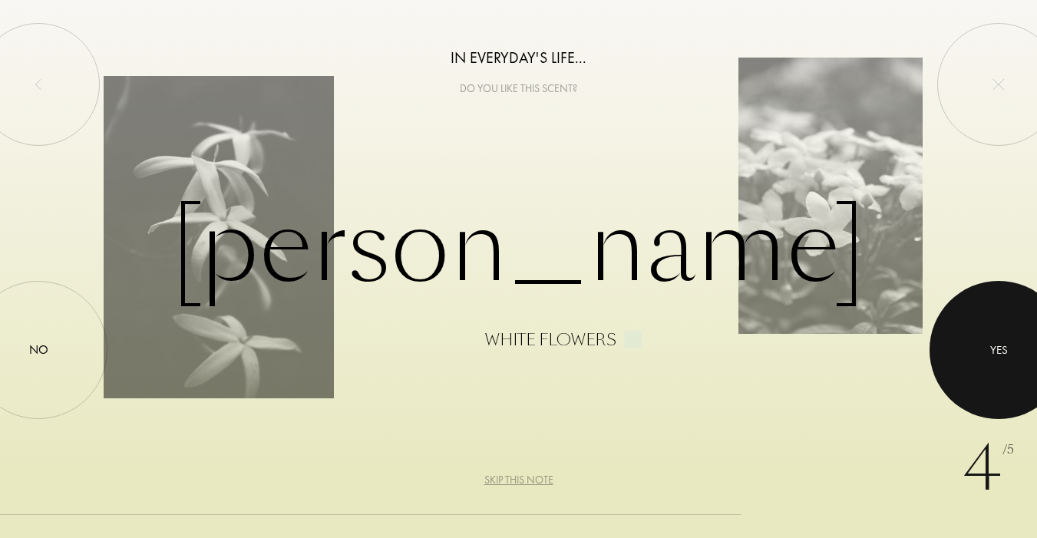
click at [984, 348] on div at bounding box center [999, 350] width 138 height 138
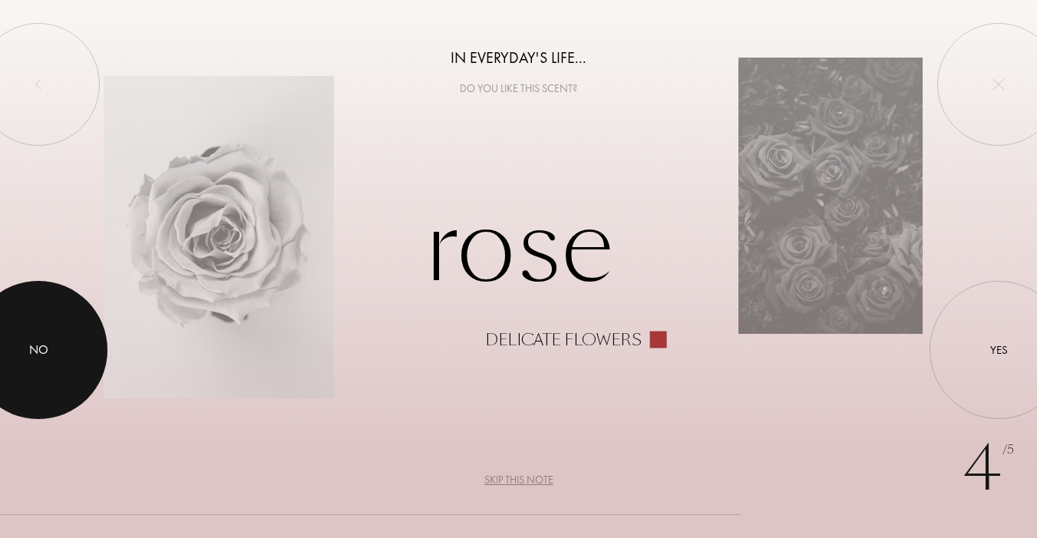
click at [50, 335] on div at bounding box center [38, 350] width 138 height 138
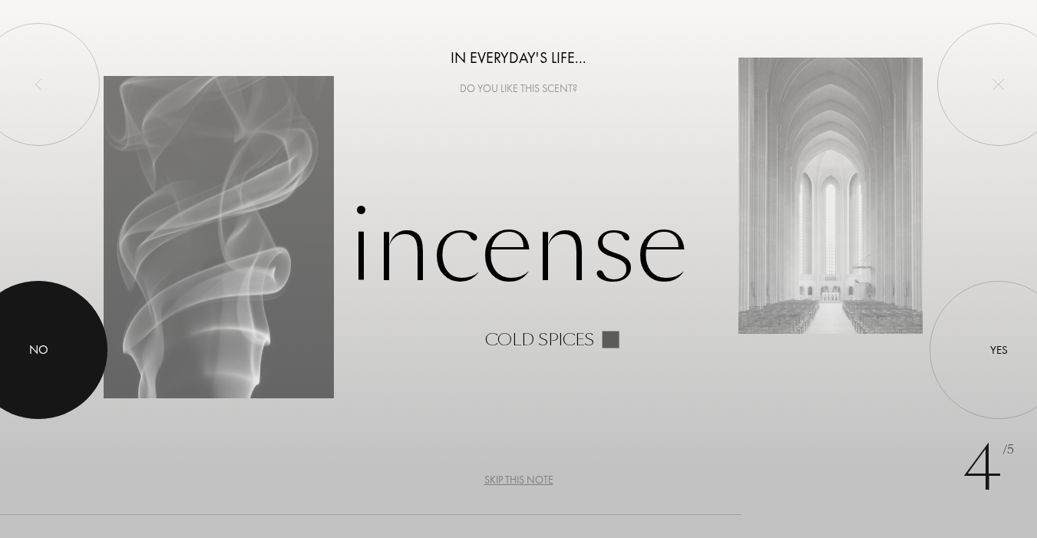
click at [57, 370] on div at bounding box center [38, 350] width 138 height 138
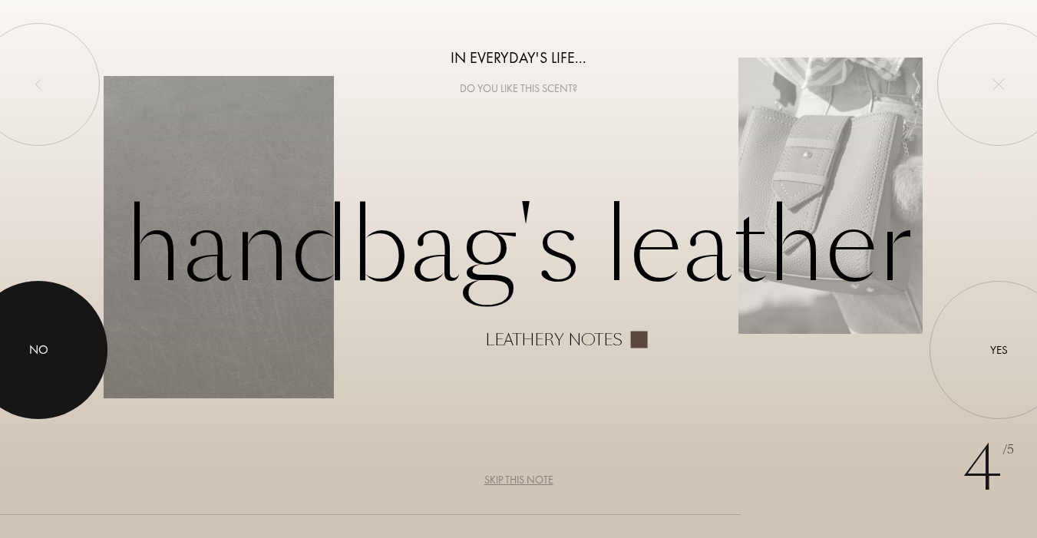
click at [57, 370] on div at bounding box center [38, 350] width 138 height 138
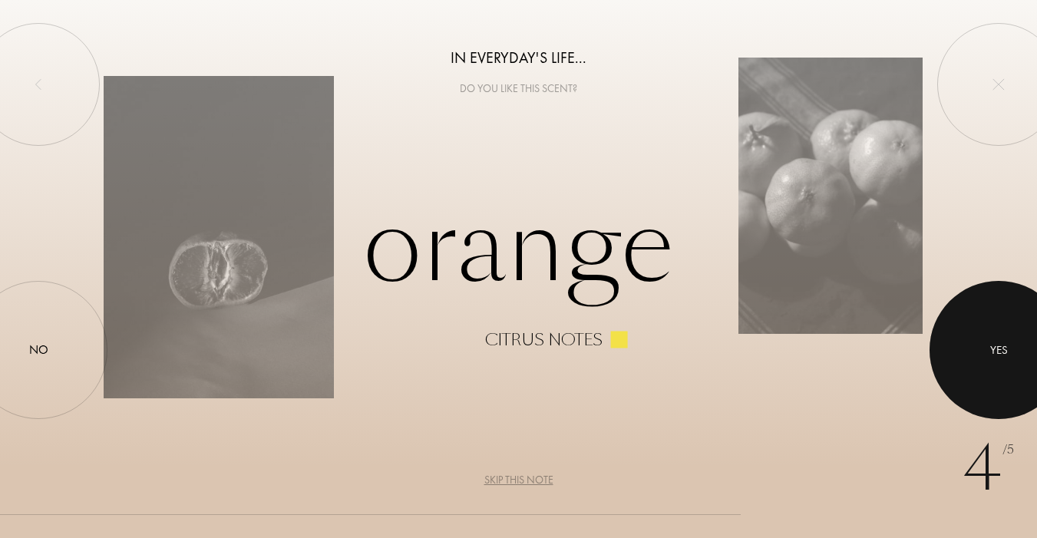
click at [977, 344] on div at bounding box center [999, 350] width 138 height 138
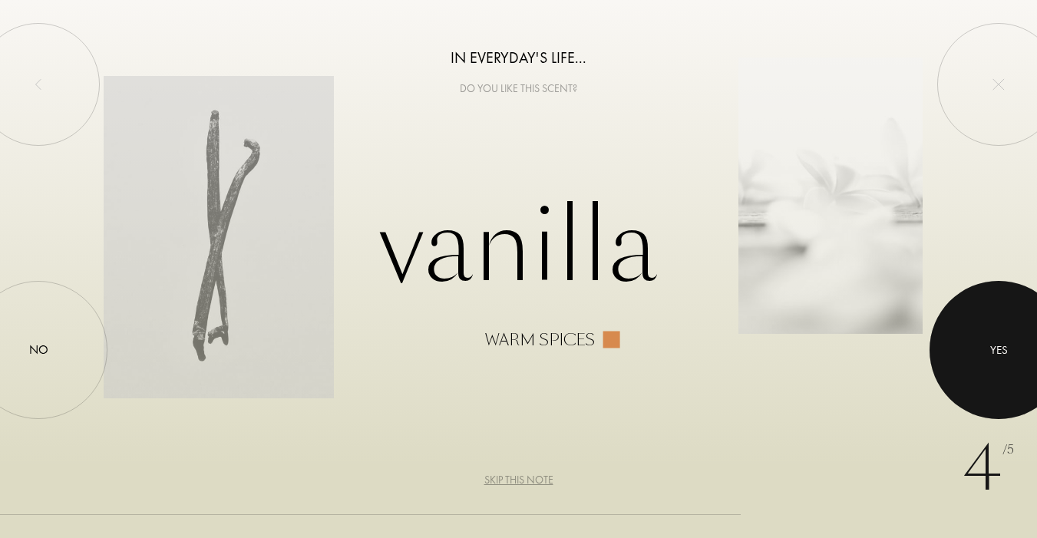
click at [996, 341] on div "Yes" at bounding box center [999, 350] width 18 height 18
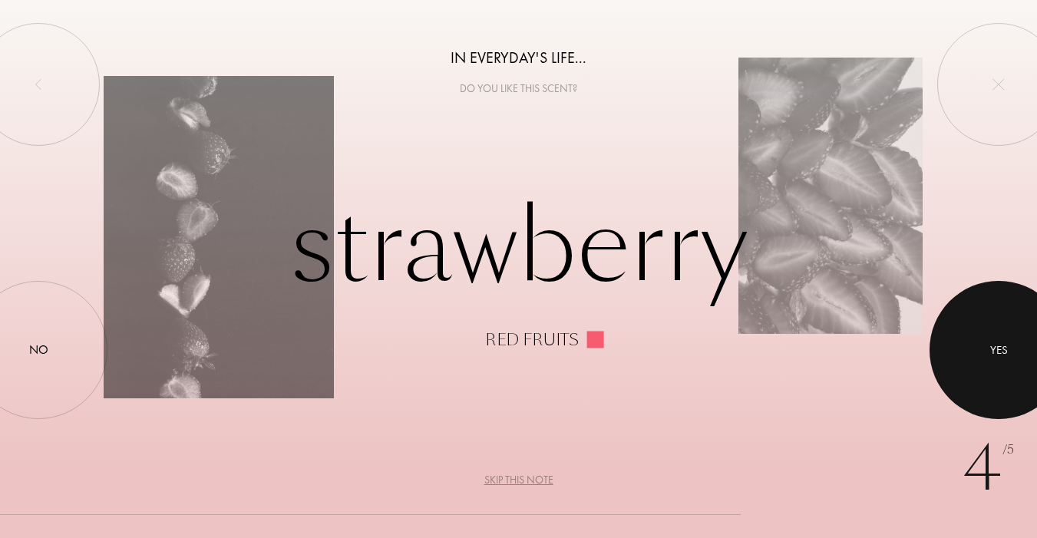
click at [999, 345] on div "Yes" at bounding box center [999, 350] width 18 height 18
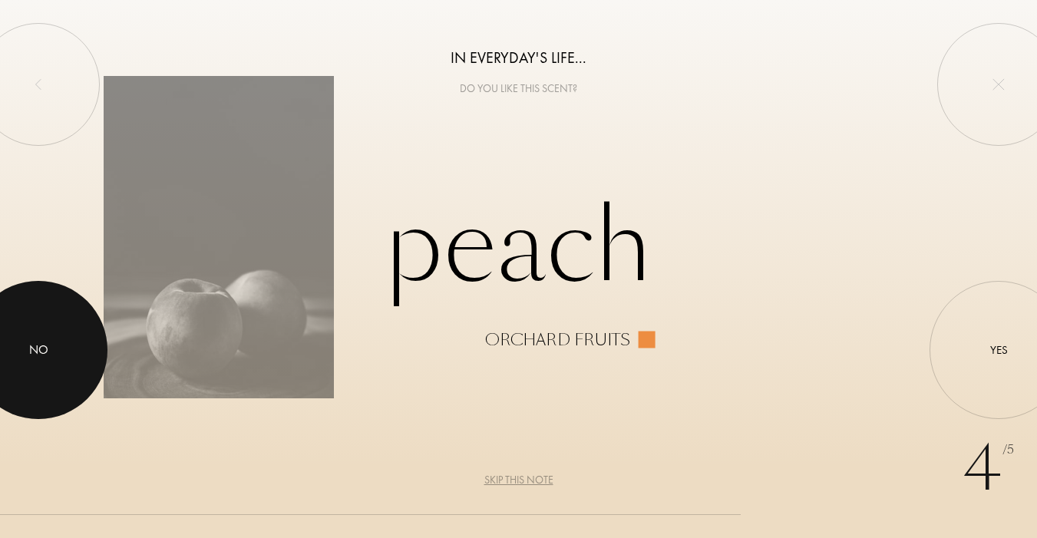
click at [19, 362] on div at bounding box center [38, 350] width 138 height 138
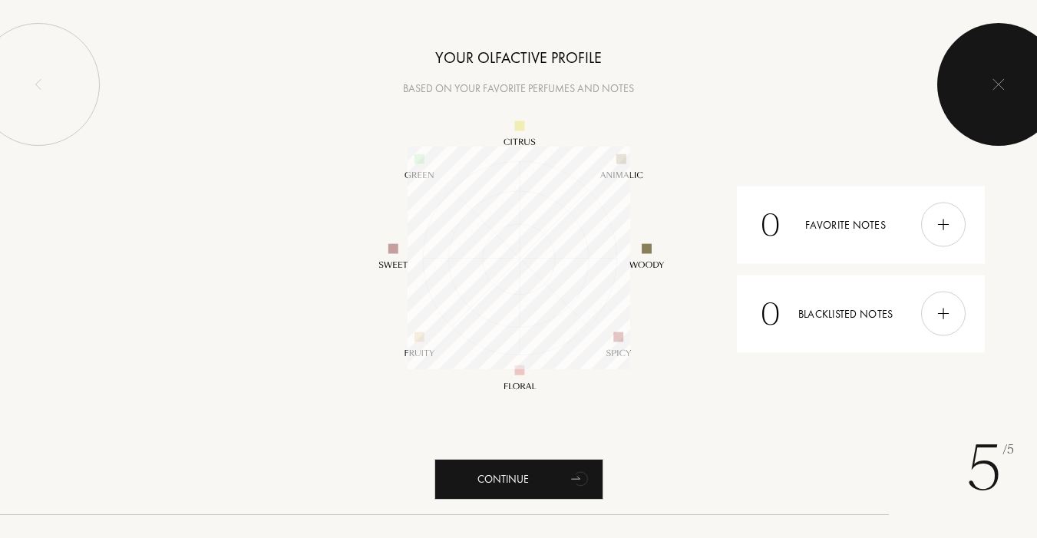
scroll to position [223, 223]
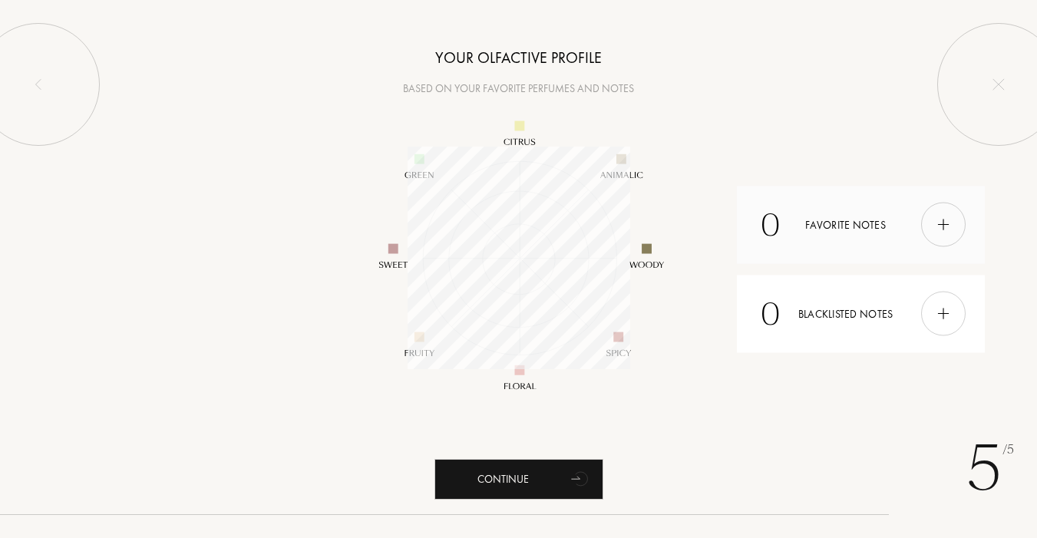
click at [786, 235] on div "0 Favorite notes" at bounding box center [861, 225] width 249 height 78
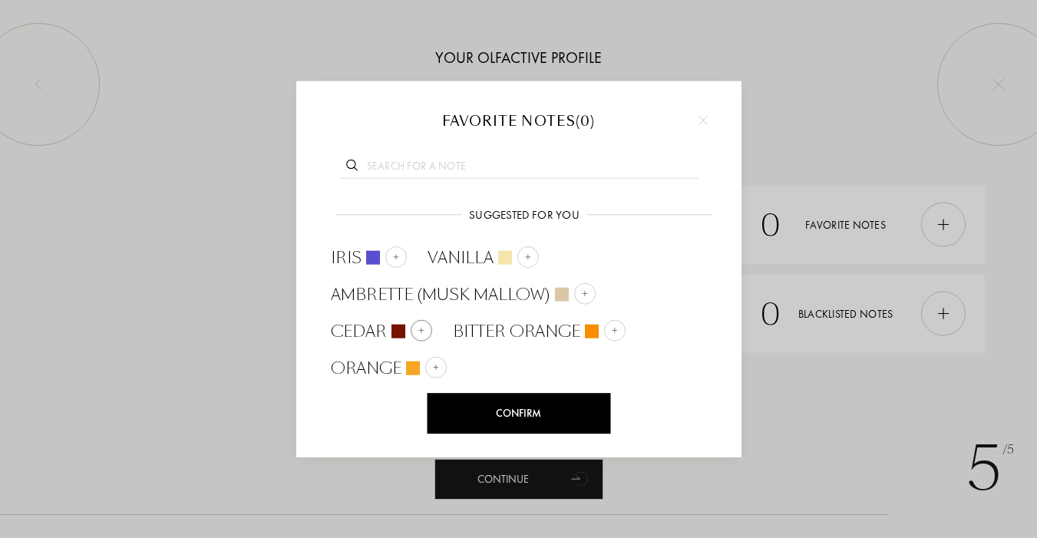
scroll to position [4, 0]
type input "m"
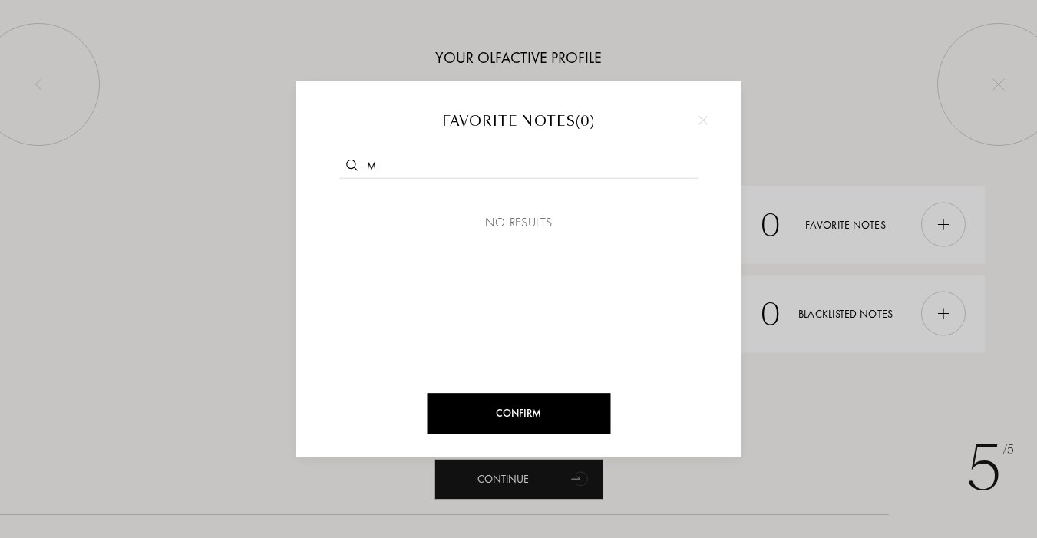
scroll to position [0, 0]
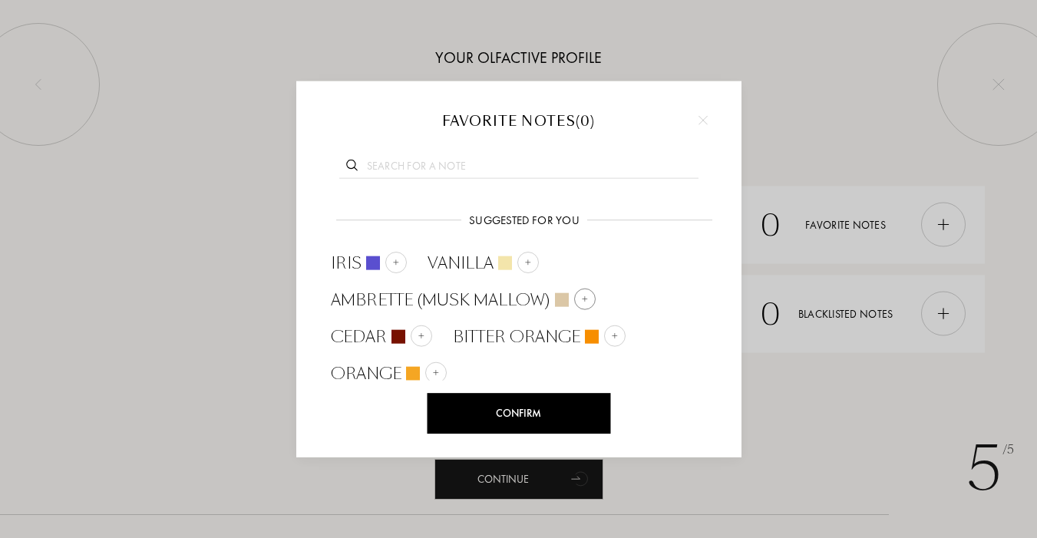
click at [578, 294] on div at bounding box center [584, 298] width 21 height 21
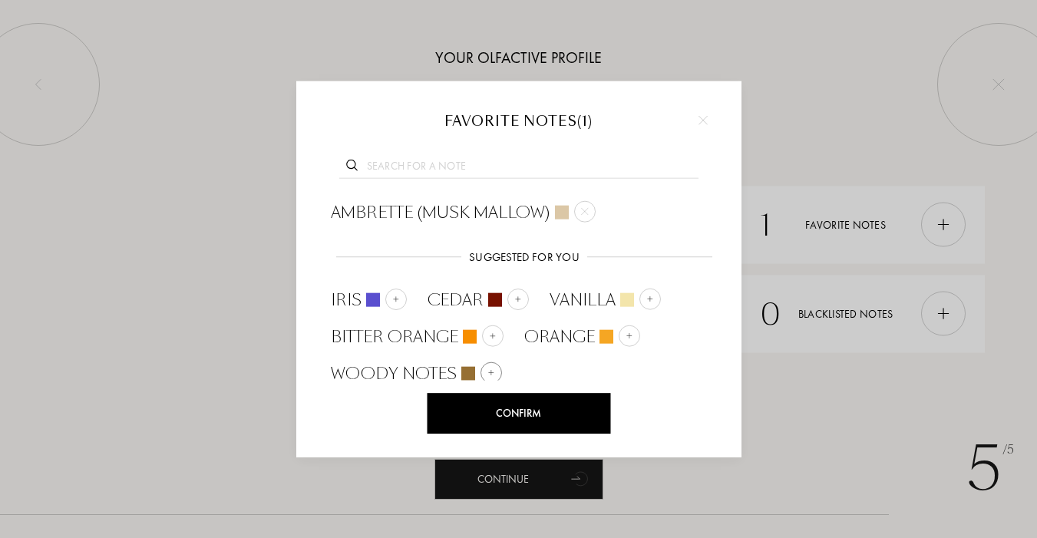
click at [488, 369] on img at bounding box center [491, 373] width 8 height 8
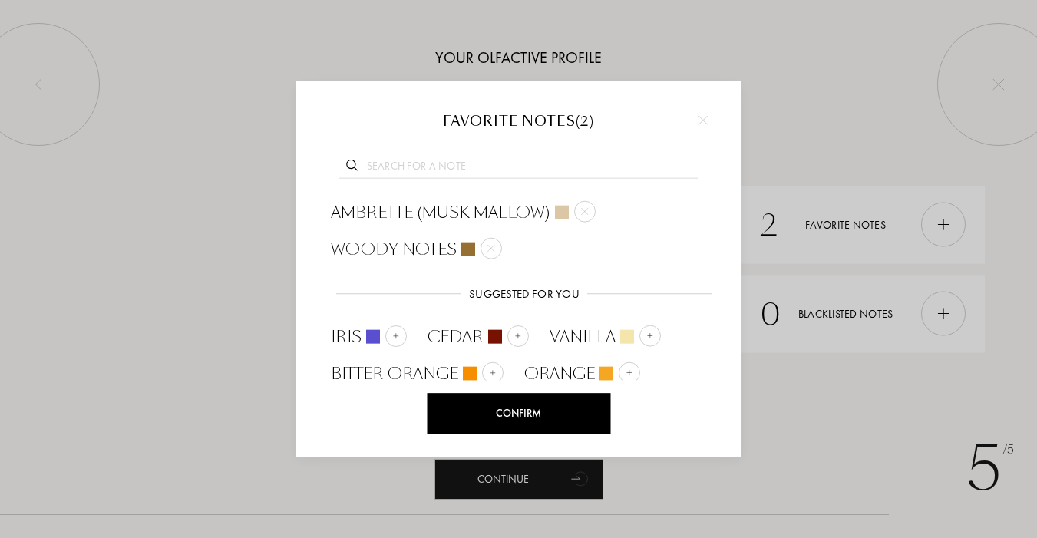
click at [535, 419] on div "Confirm" at bounding box center [519, 413] width 184 height 41
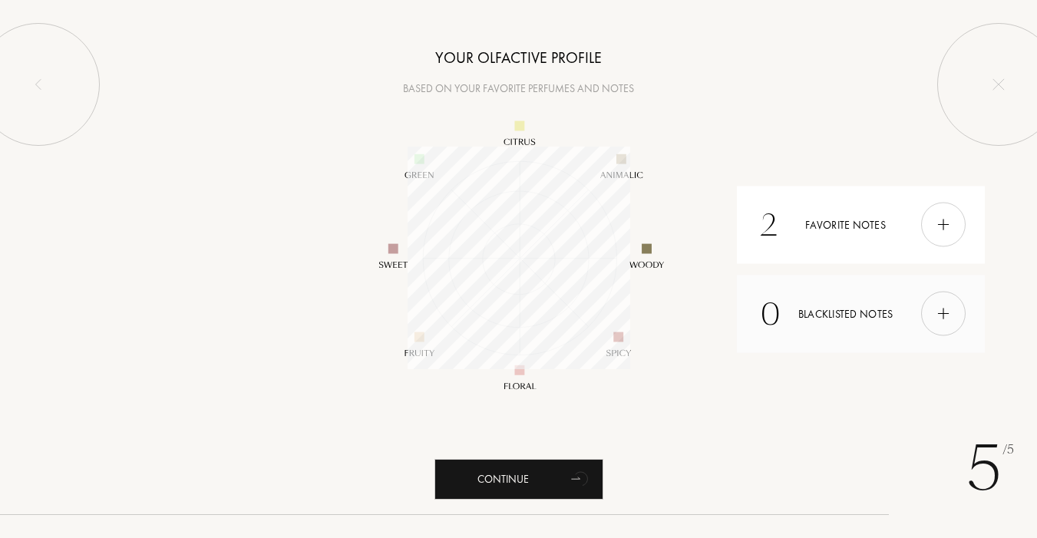
click at [944, 318] on img at bounding box center [943, 314] width 17 height 17
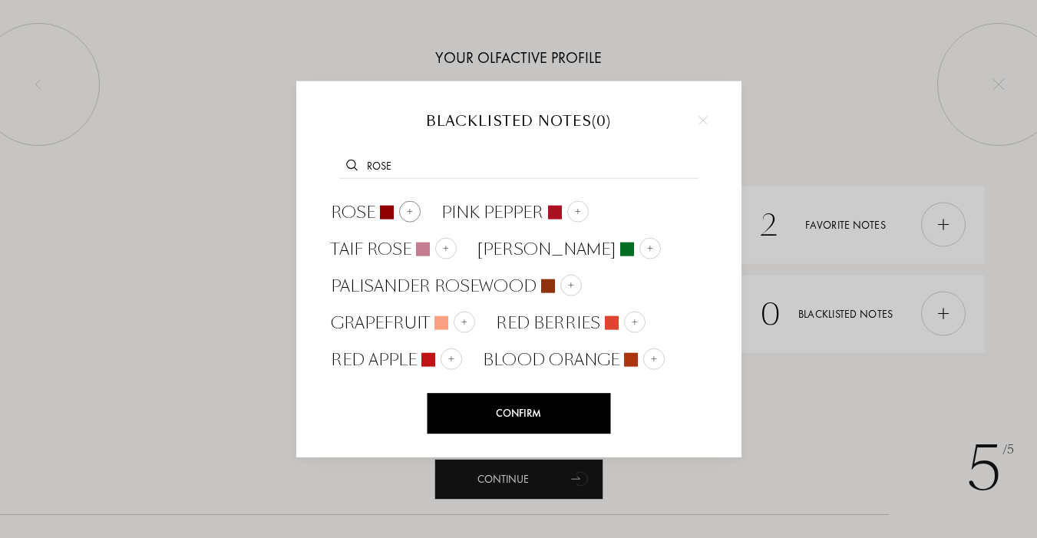
type input "rose"
click at [404, 213] on div at bounding box center [409, 211] width 21 height 21
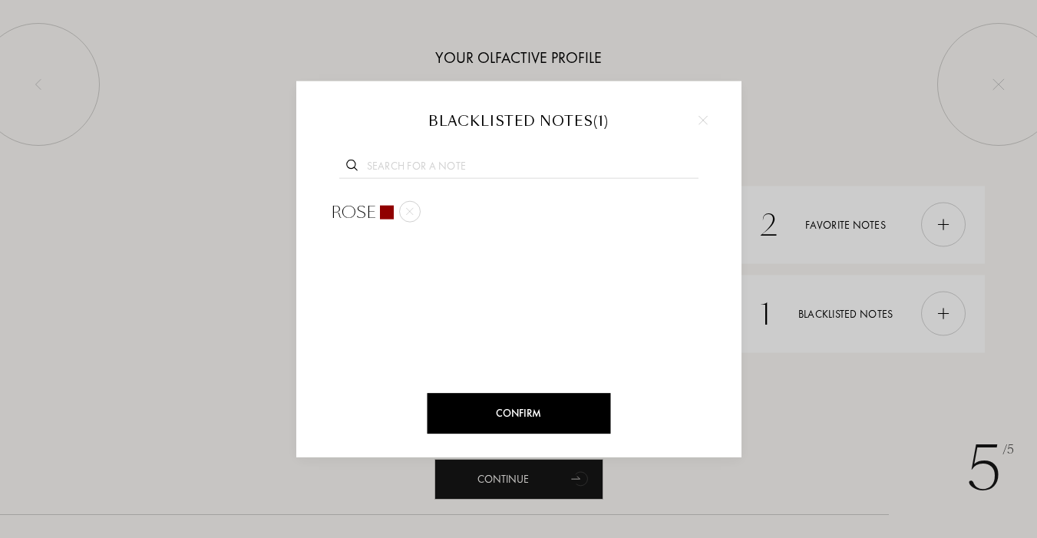
click at [542, 418] on div "Confirm" at bounding box center [519, 413] width 184 height 41
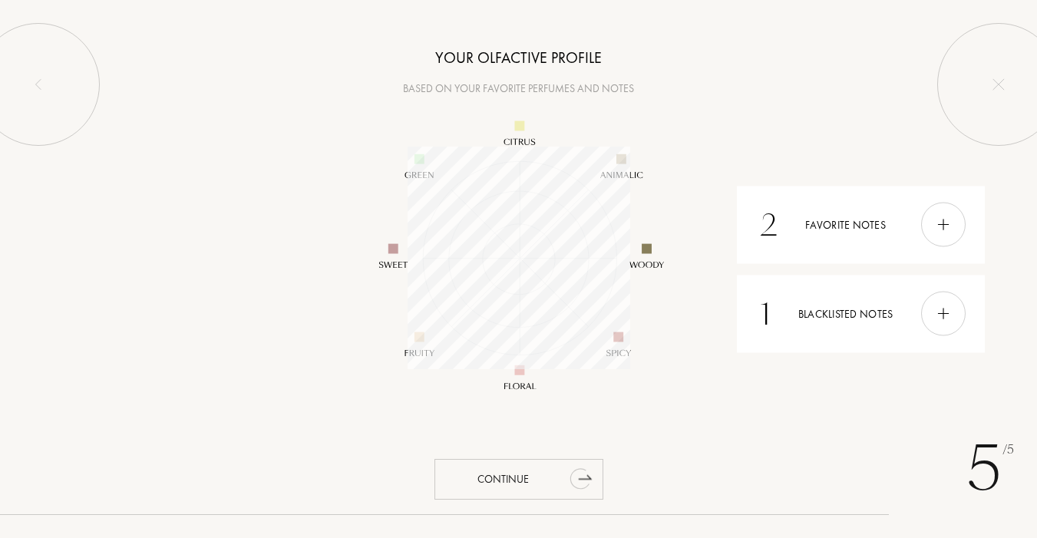
click at [560, 481] on div "Continue" at bounding box center [519, 479] width 169 height 41
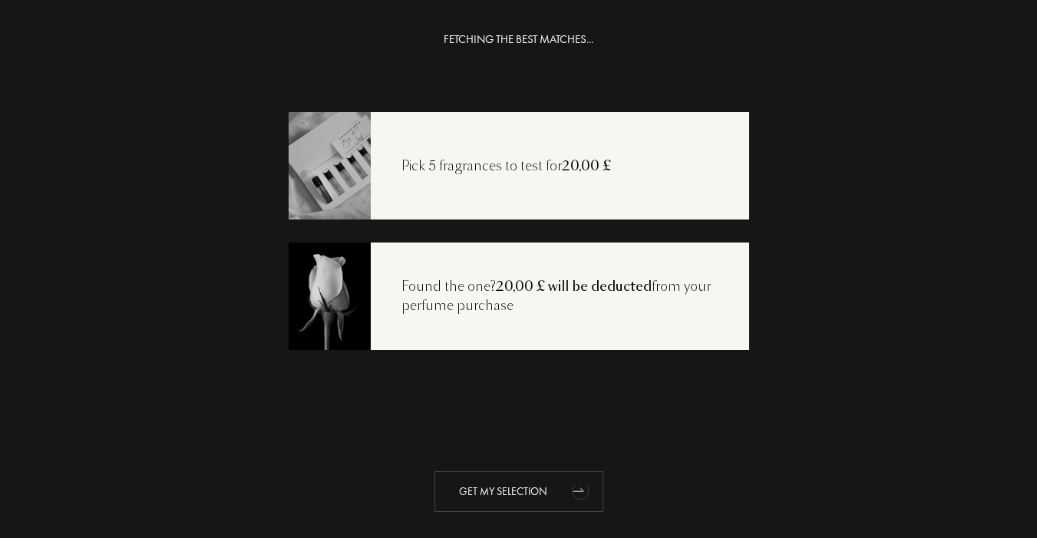
click at [566, 485] on icon "animation" at bounding box center [581, 490] width 31 height 31
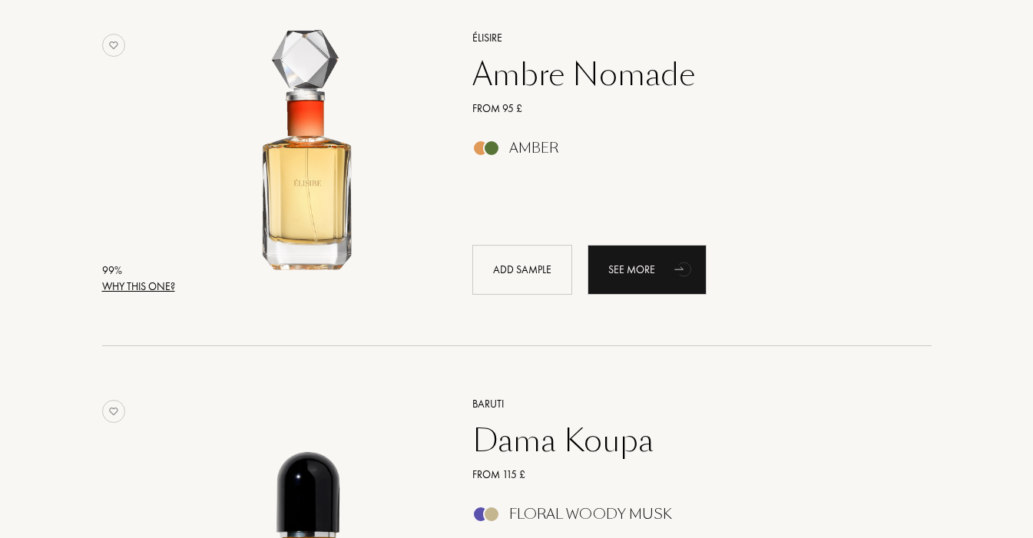
scroll to position [272, 0]
